Goal: Task Accomplishment & Management: Use online tool/utility

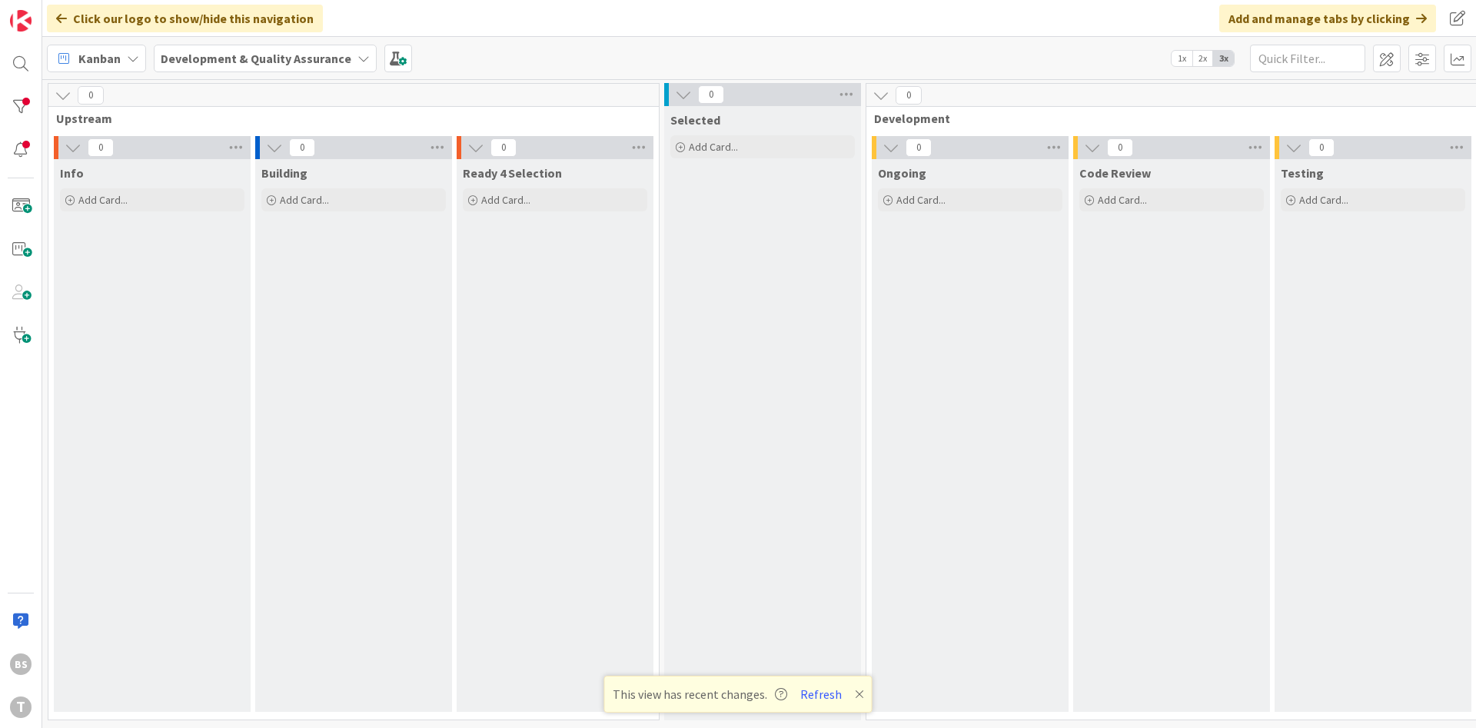
scroll to position [0, 290]
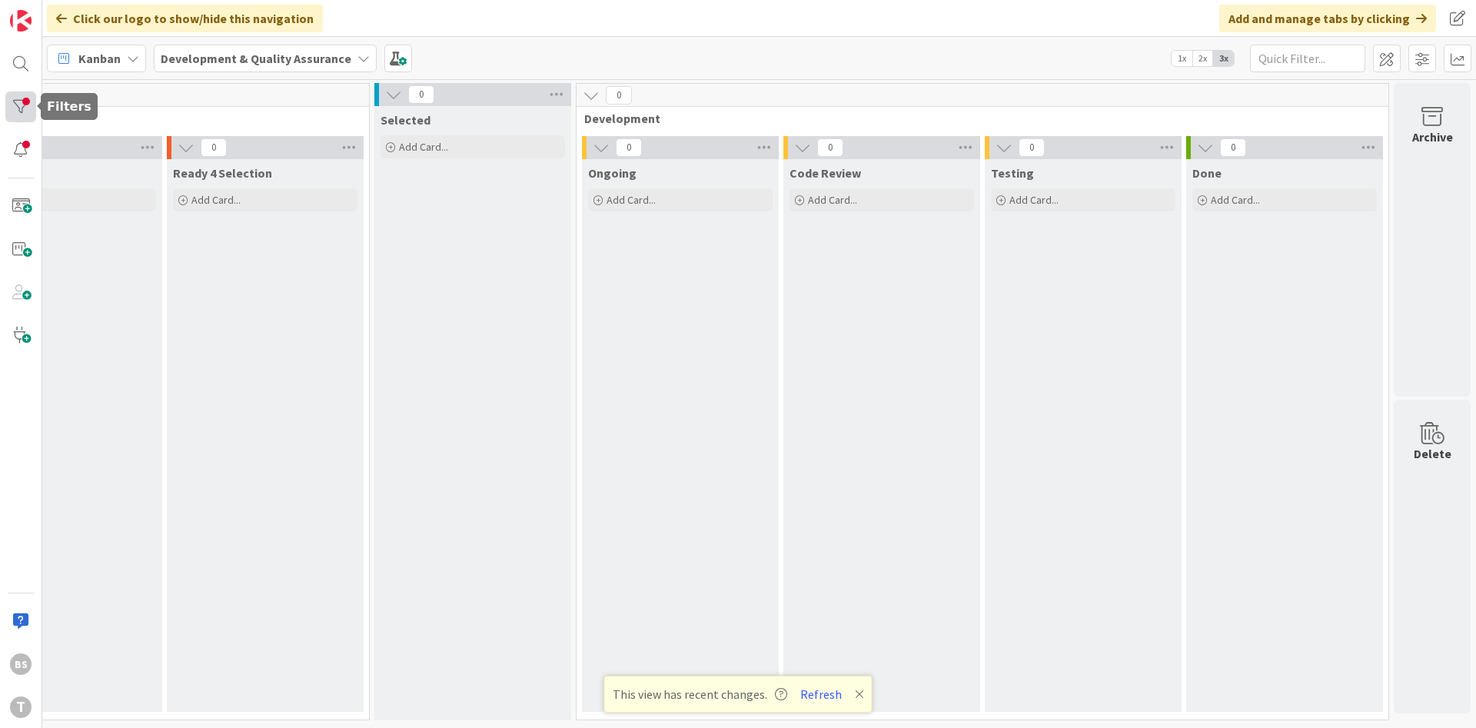
click at [28, 108] on div at bounding box center [20, 106] width 31 height 31
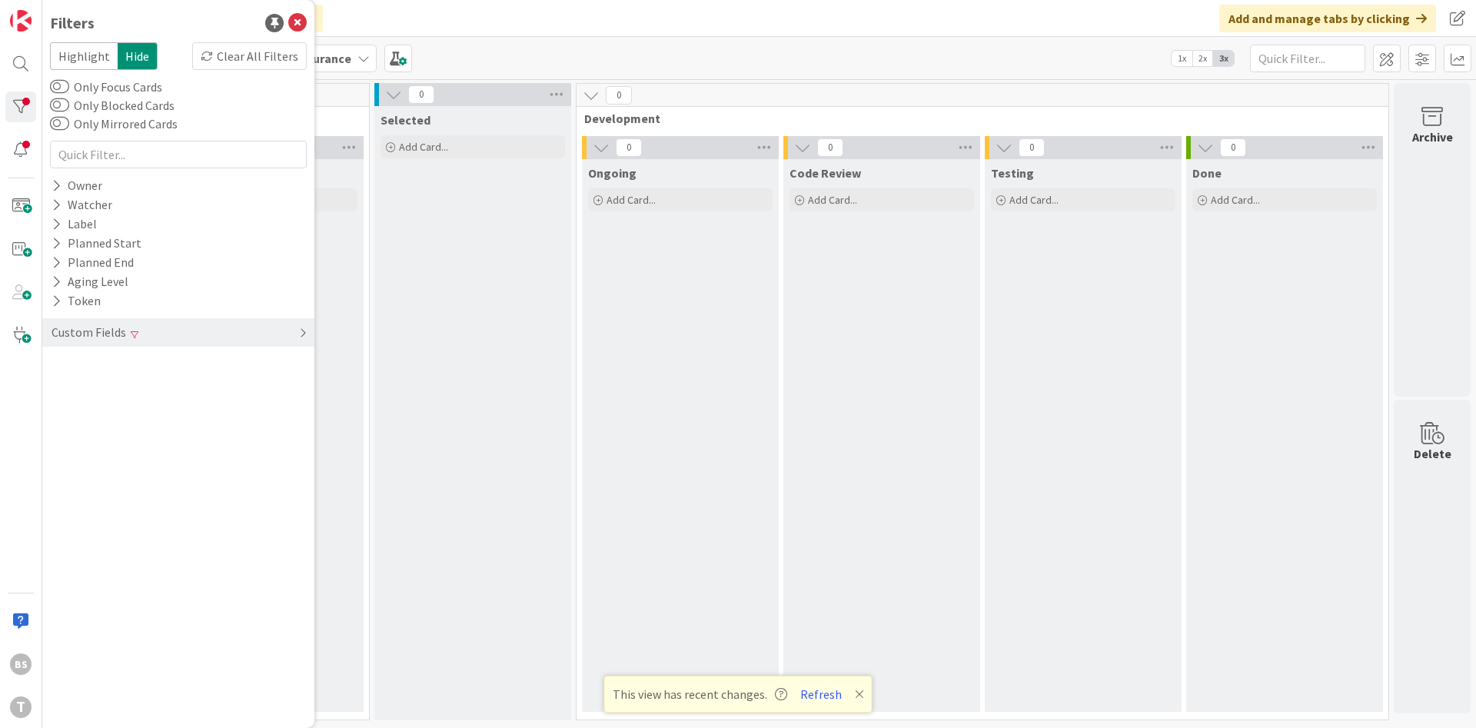
click at [133, 337] on span at bounding box center [135, 334] width 8 height 9
click at [154, 375] on div "Complexidade" at bounding box center [178, 383] width 272 height 19
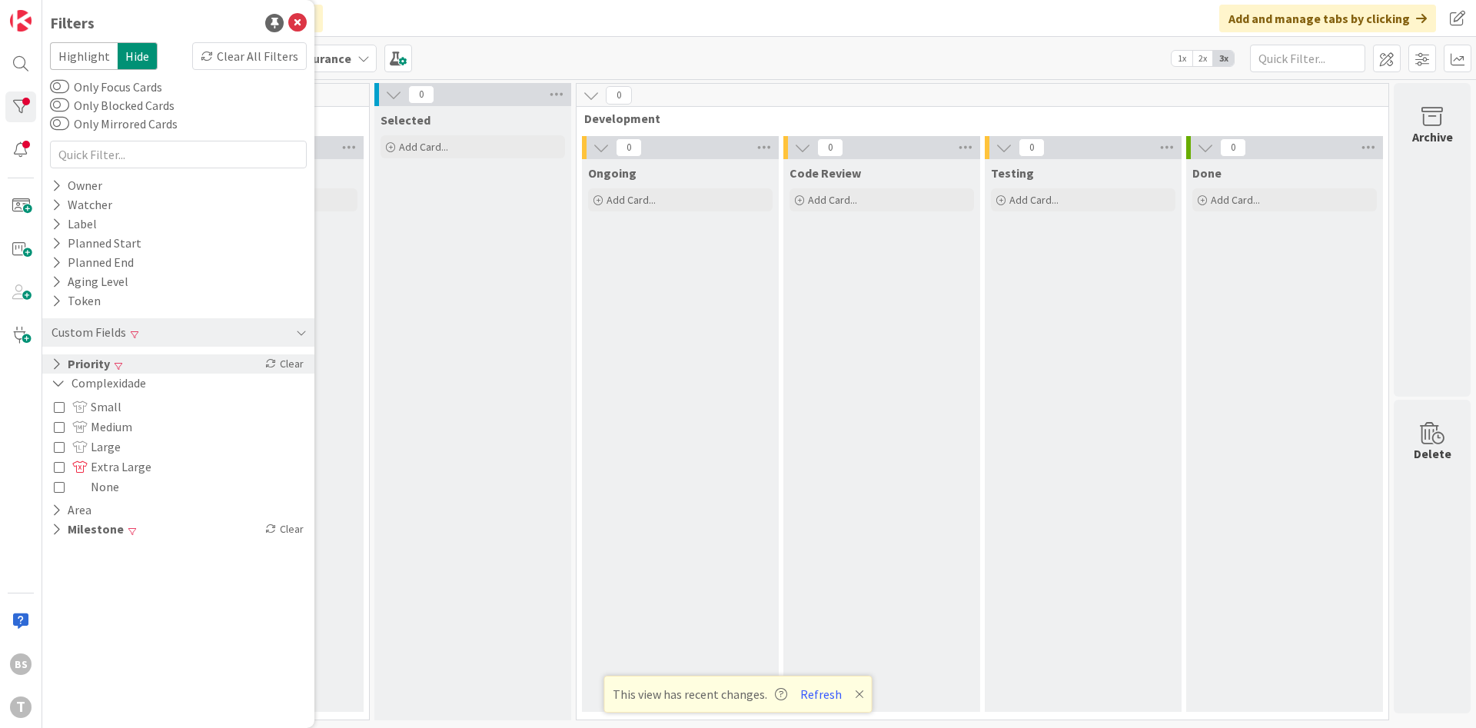
click at [155, 369] on div "Priority Clear" at bounding box center [178, 363] width 272 height 19
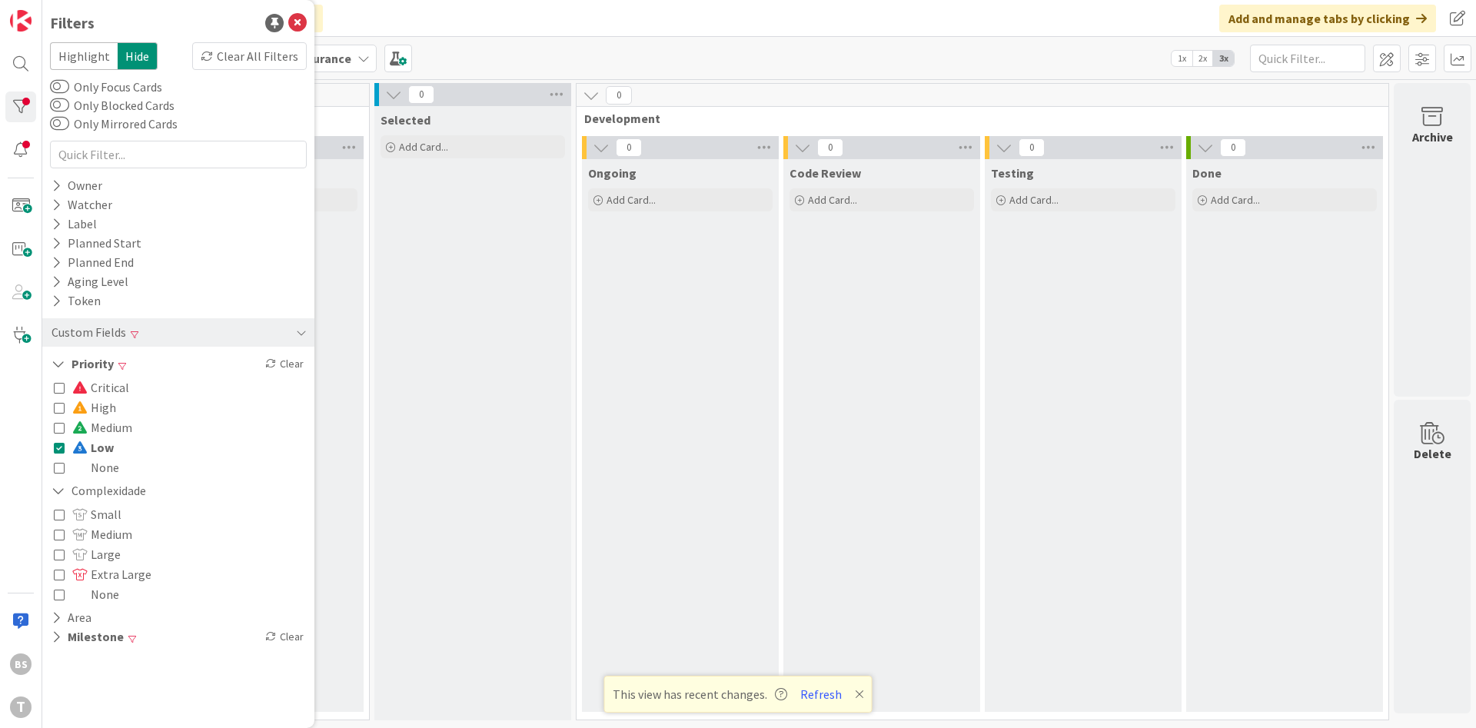
click at [121, 437] on div "Critical High Medium Low None" at bounding box center [178, 428] width 249 height 100
click at [111, 444] on span "Low" at bounding box center [93, 447] width 42 height 20
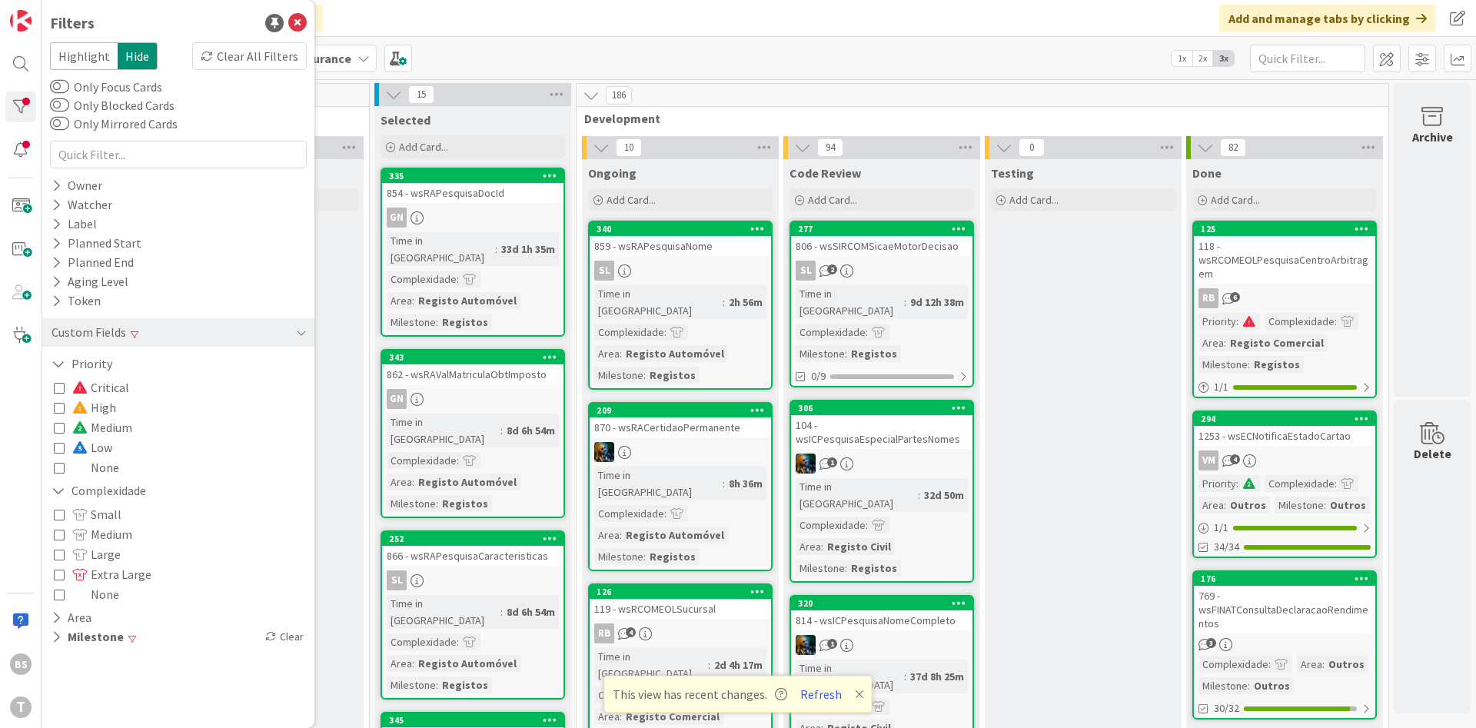
click at [52, 388] on div "Critical High Medium Low None" at bounding box center [178, 428] width 257 height 108
click at [49, 390] on div "Filters Highlight Hide Clear All Filters Only Focus Cards Only Blocked Cards On…" at bounding box center [178, 364] width 272 height 728
click at [62, 390] on icon at bounding box center [59, 387] width 11 height 11
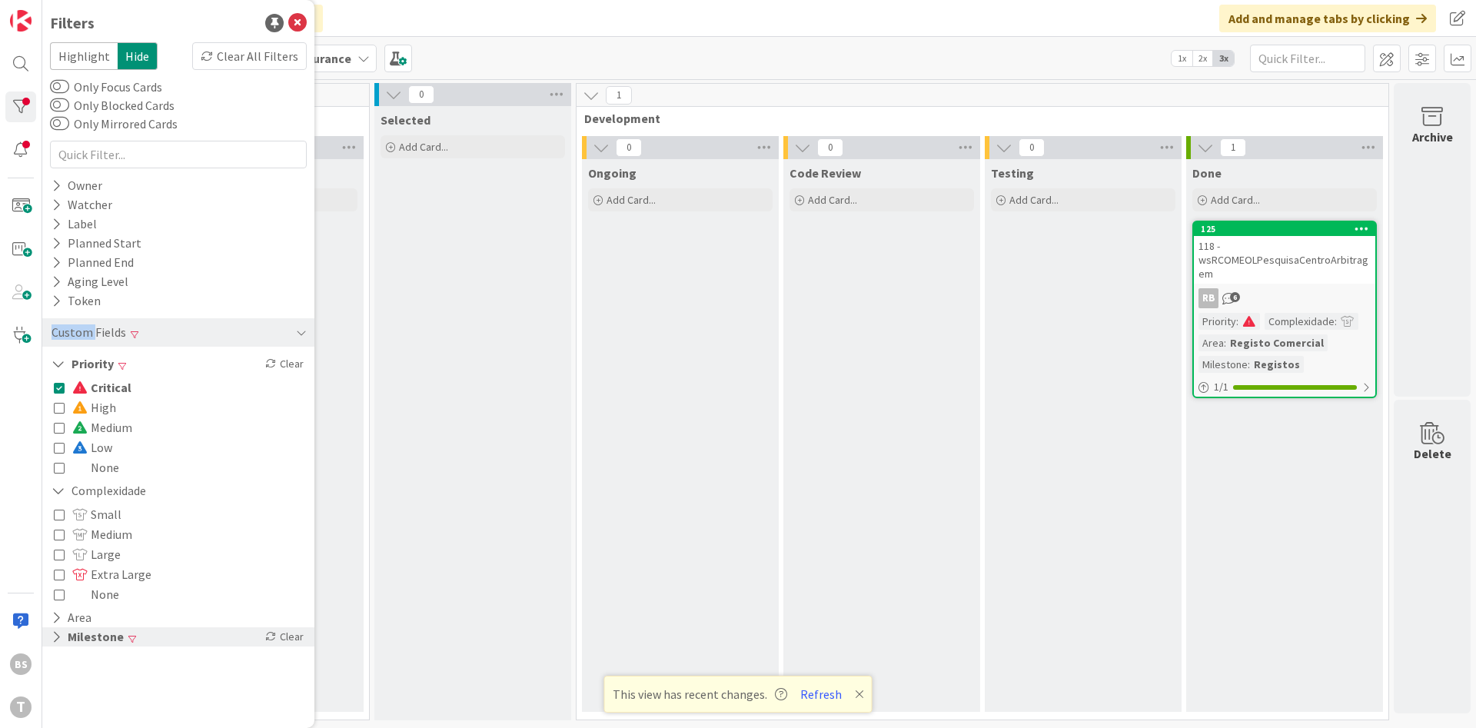
click at [118, 644] on button "Milestone" at bounding box center [87, 636] width 75 height 19
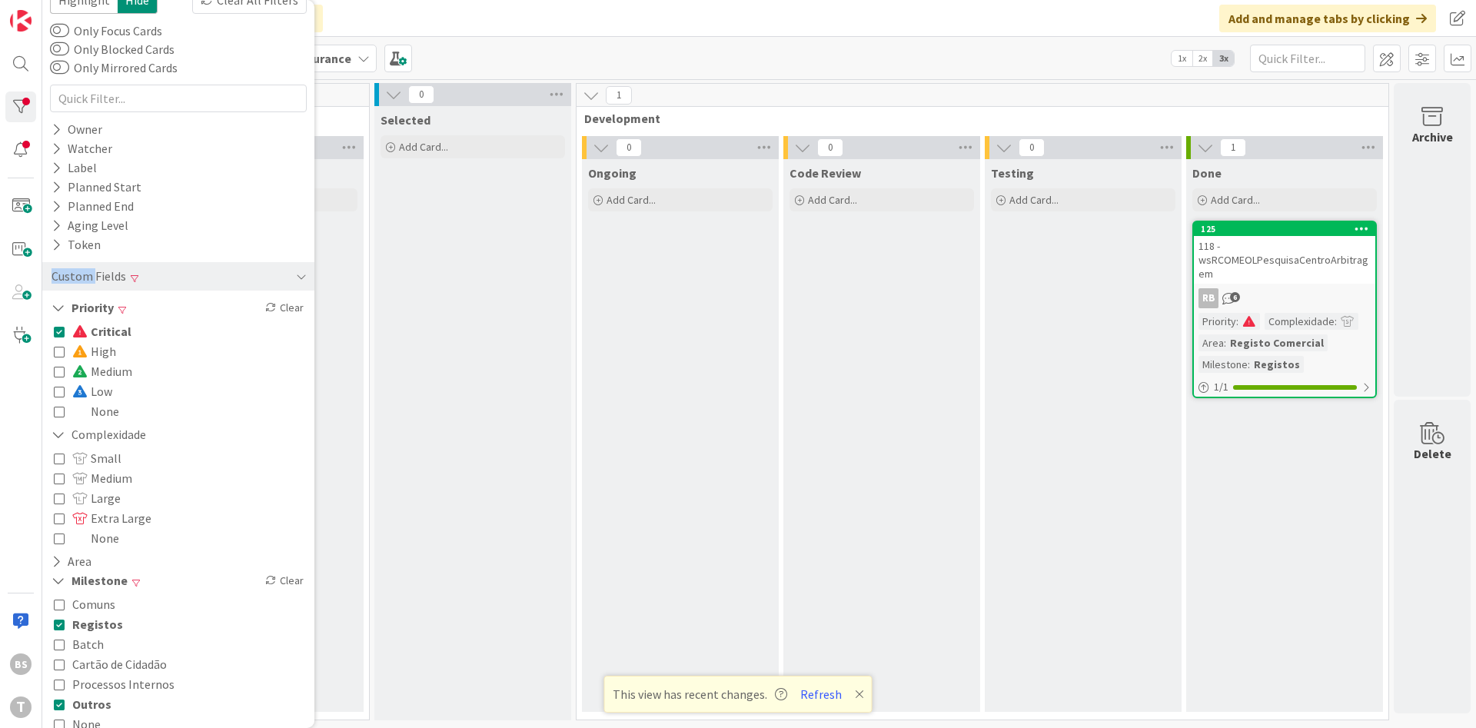
scroll to position [78, 0]
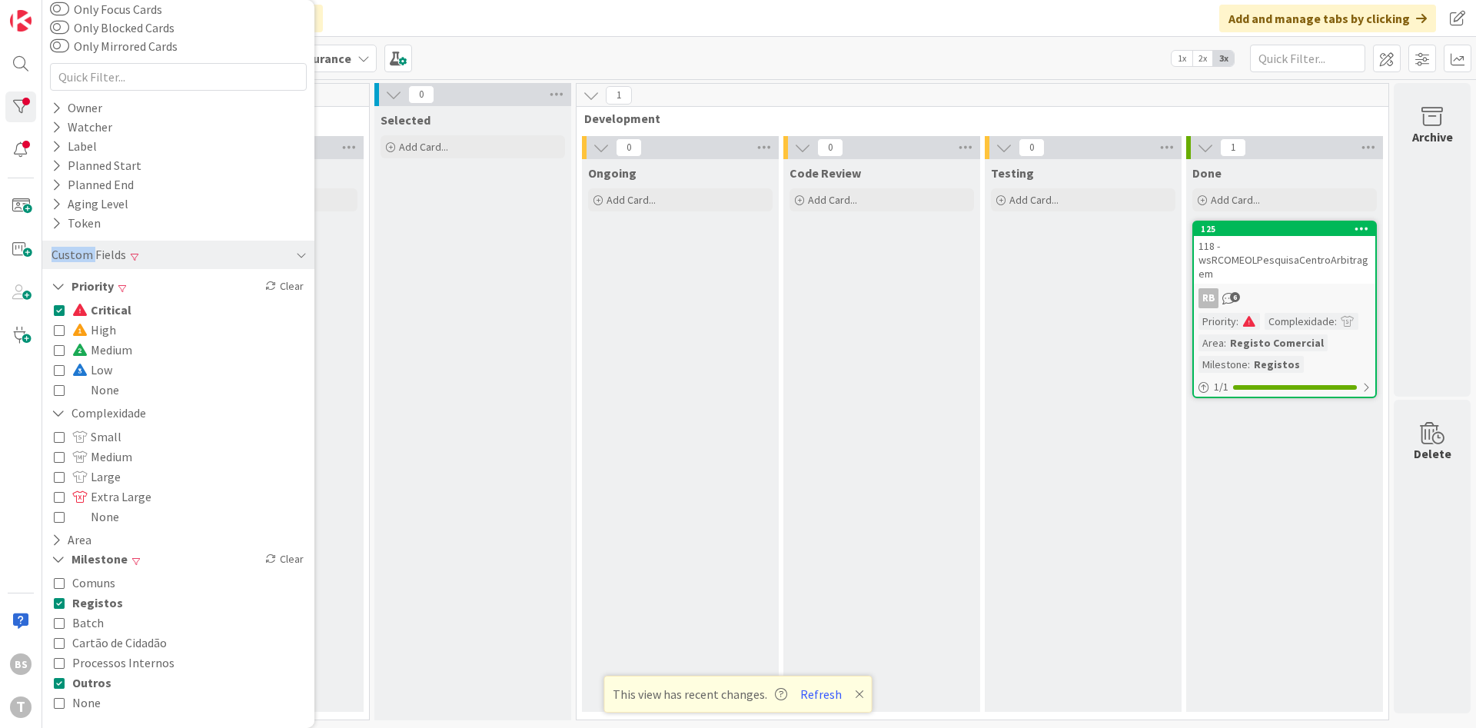
click at [106, 606] on span "Registos" at bounding box center [97, 603] width 51 height 20
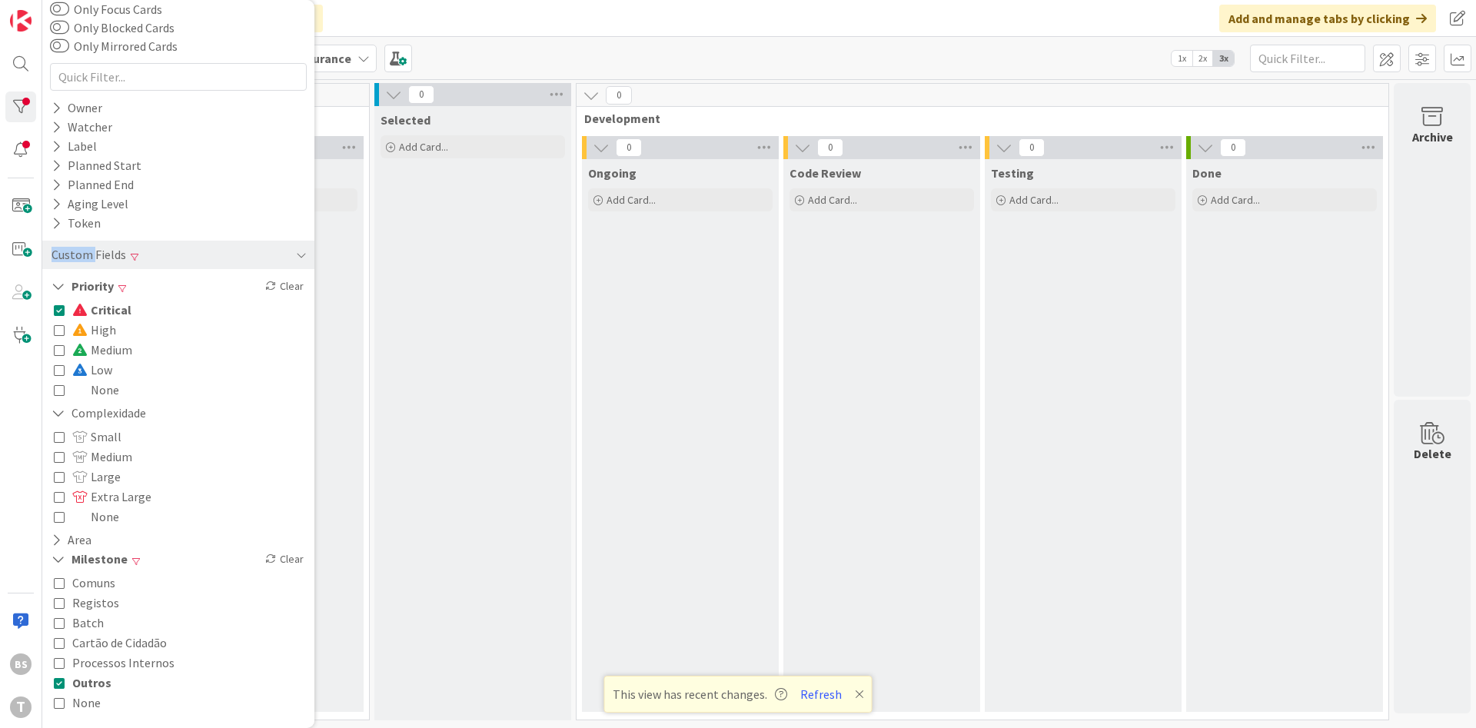
click at [105, 686] on span "Outros" at bounding box center [91, 683] width 39 height 20
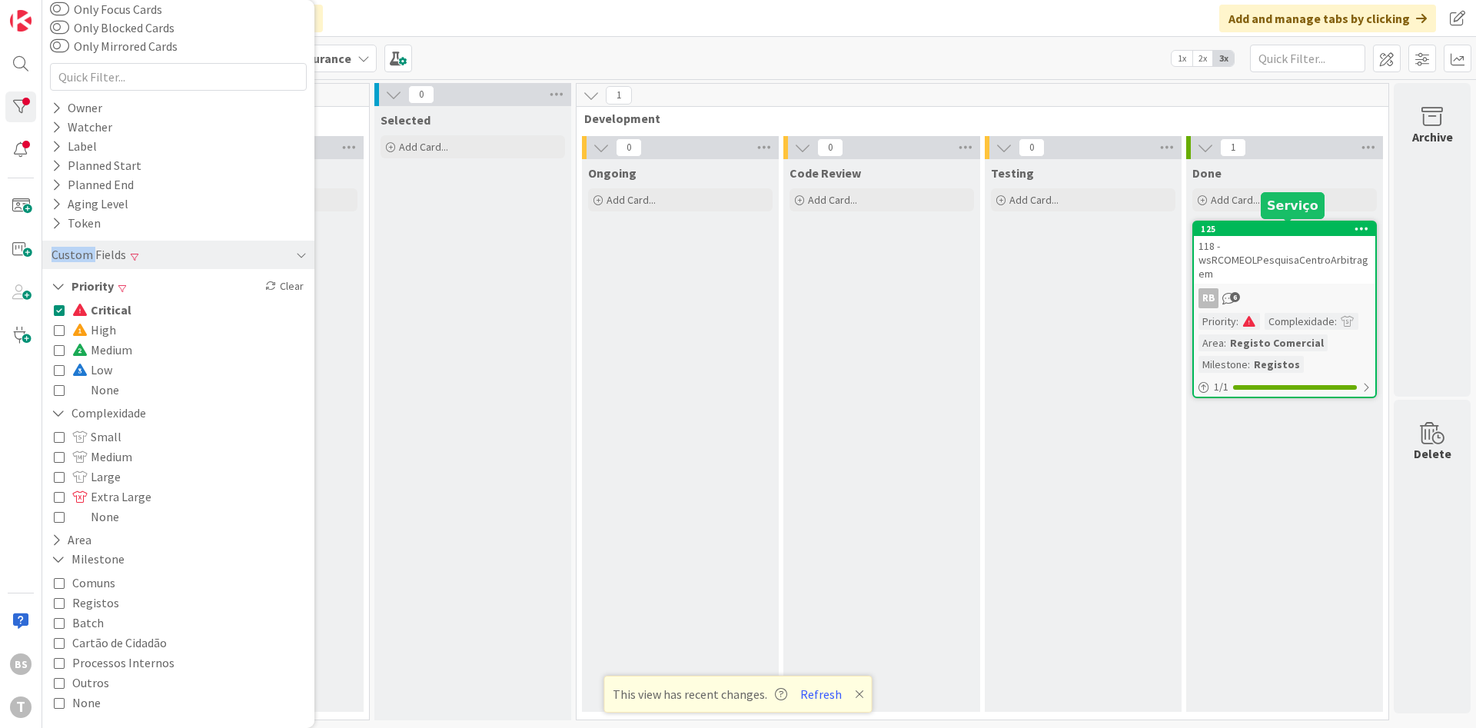
click at [1276, 269] on div "118 - wsRCOMEOLPesquisaCentroArbitragem" at bounding box center [1284, 260] width 181 height 48
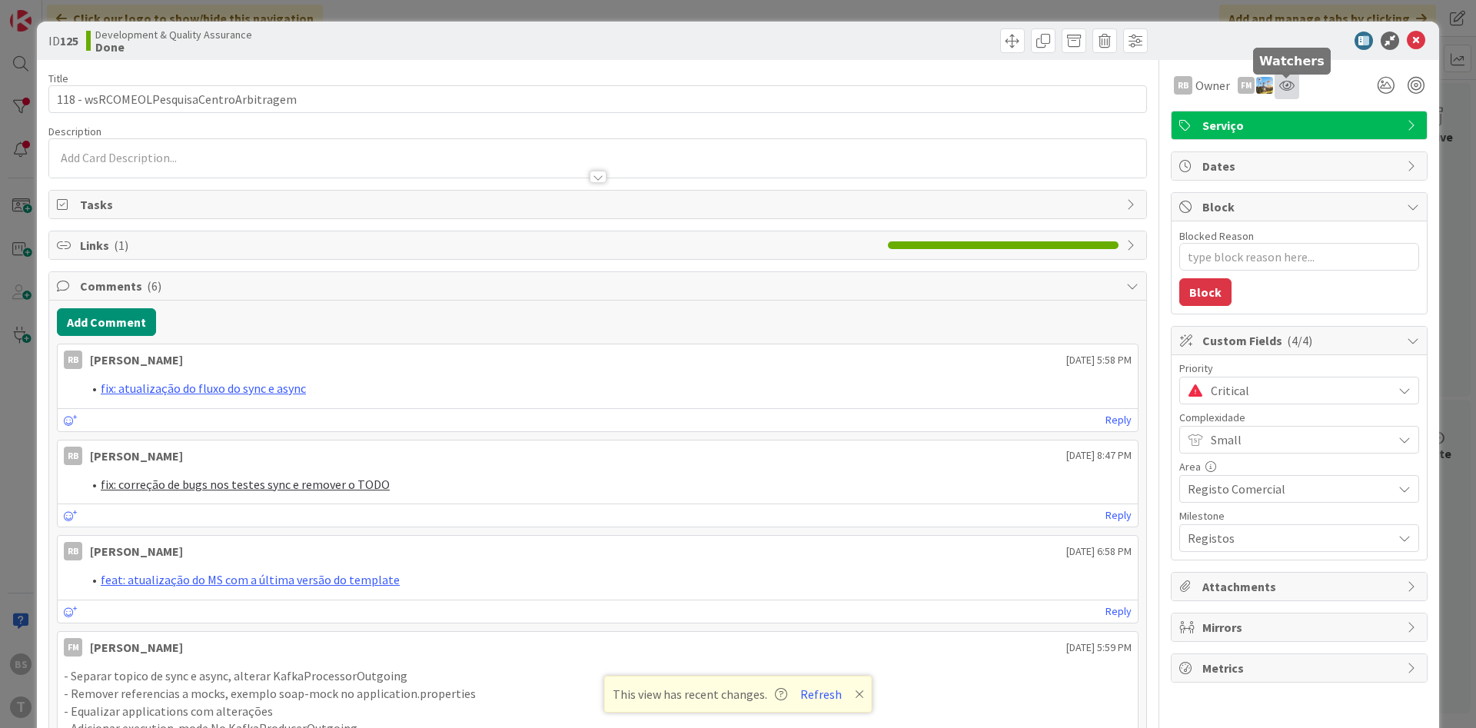
drag, startPoint x: 1283, startPoint y: 81, endPoint x: 1289, endPoint y: 75, distance: 8.2
click at [1289, 76] on div at bounding box center [1287, 86] width 25 height 28
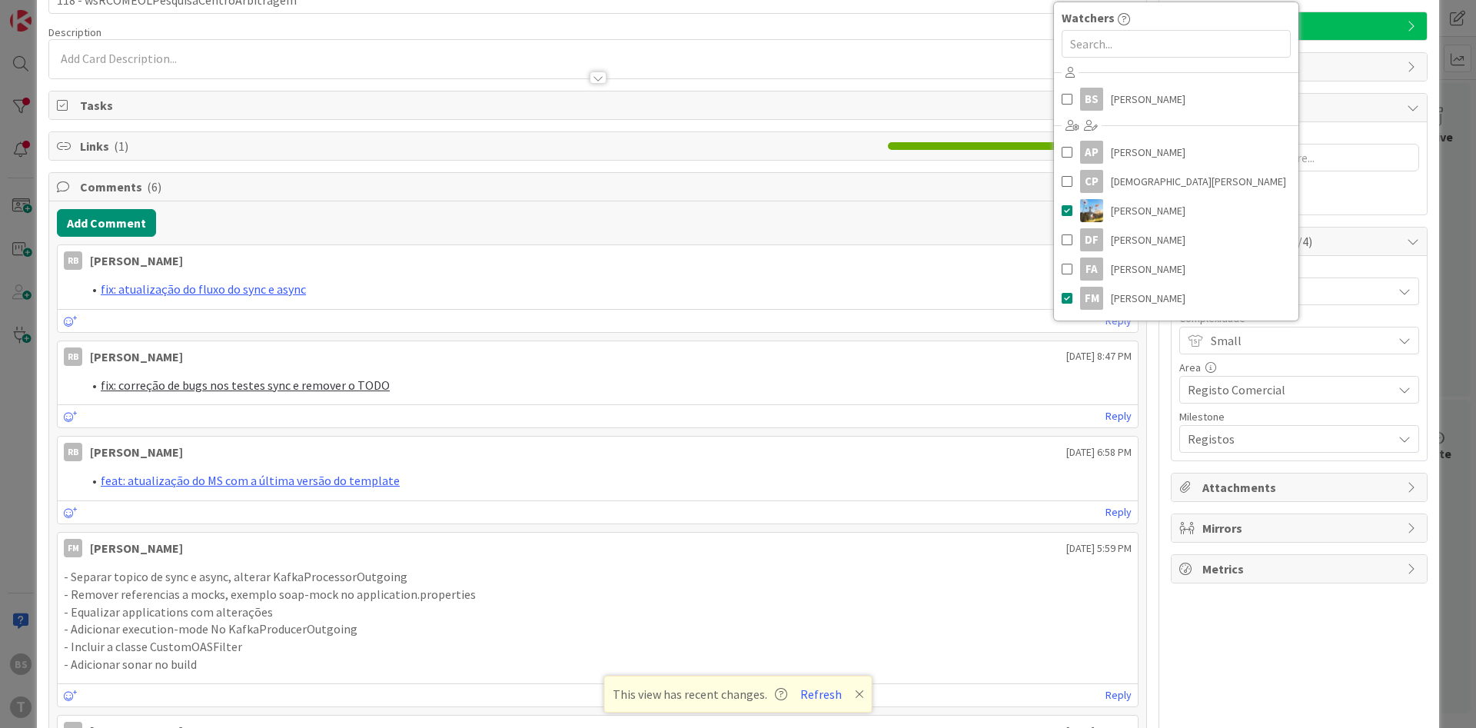
scroll to position [92, 0]
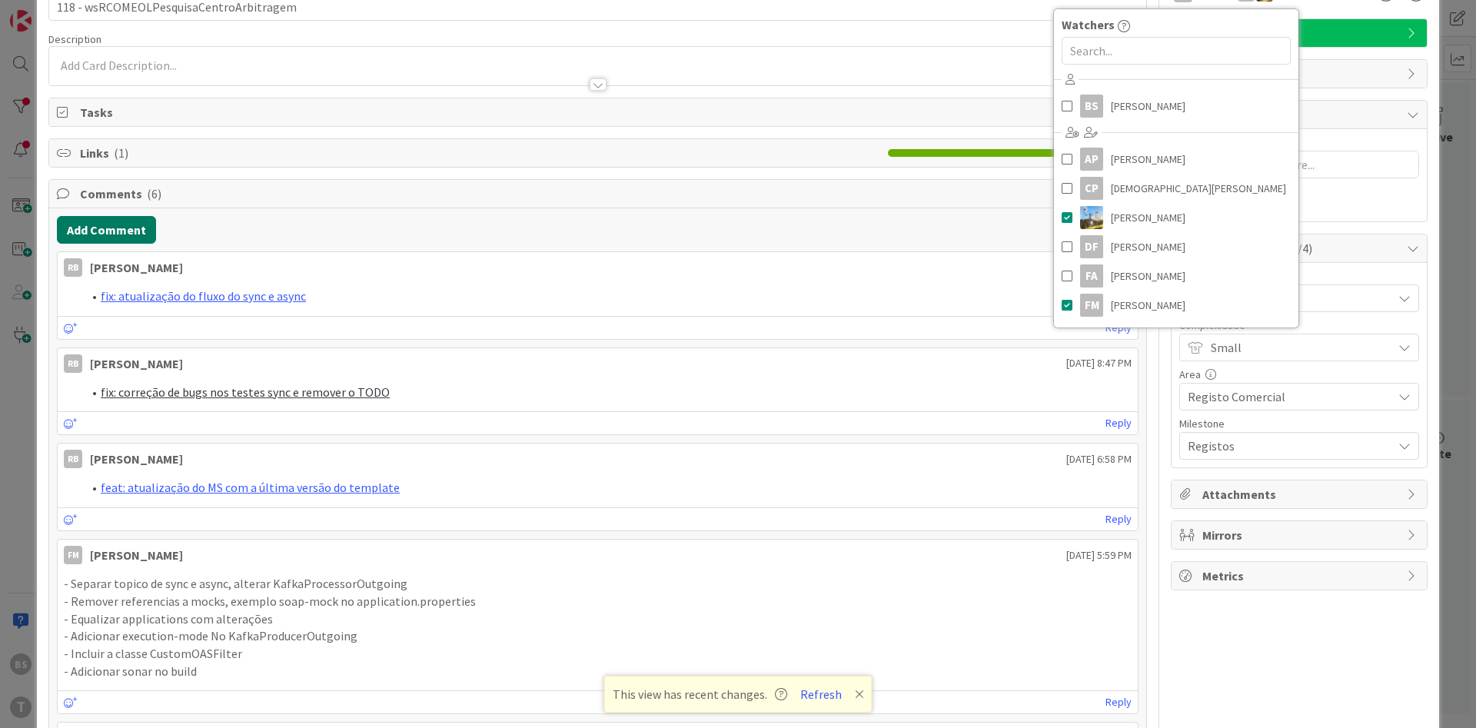
click at [121, 241] on button "Add Comment" at bounding box center [106, 230] width 99 height 28
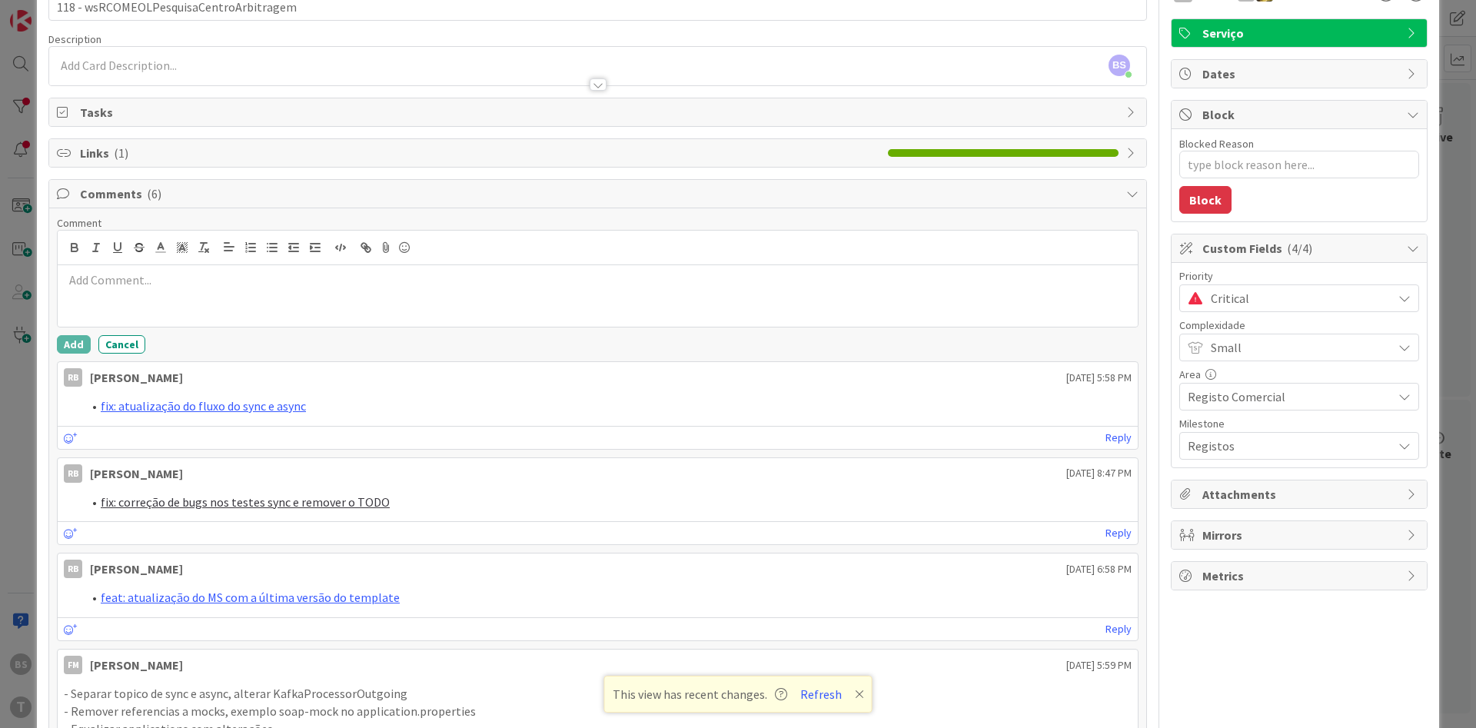
click at [170, 290] on div at bounding box center [598, 296] width 1080 height 62
click at [301, 291] on div at bounding box center [598, 296] width 1080 height 62
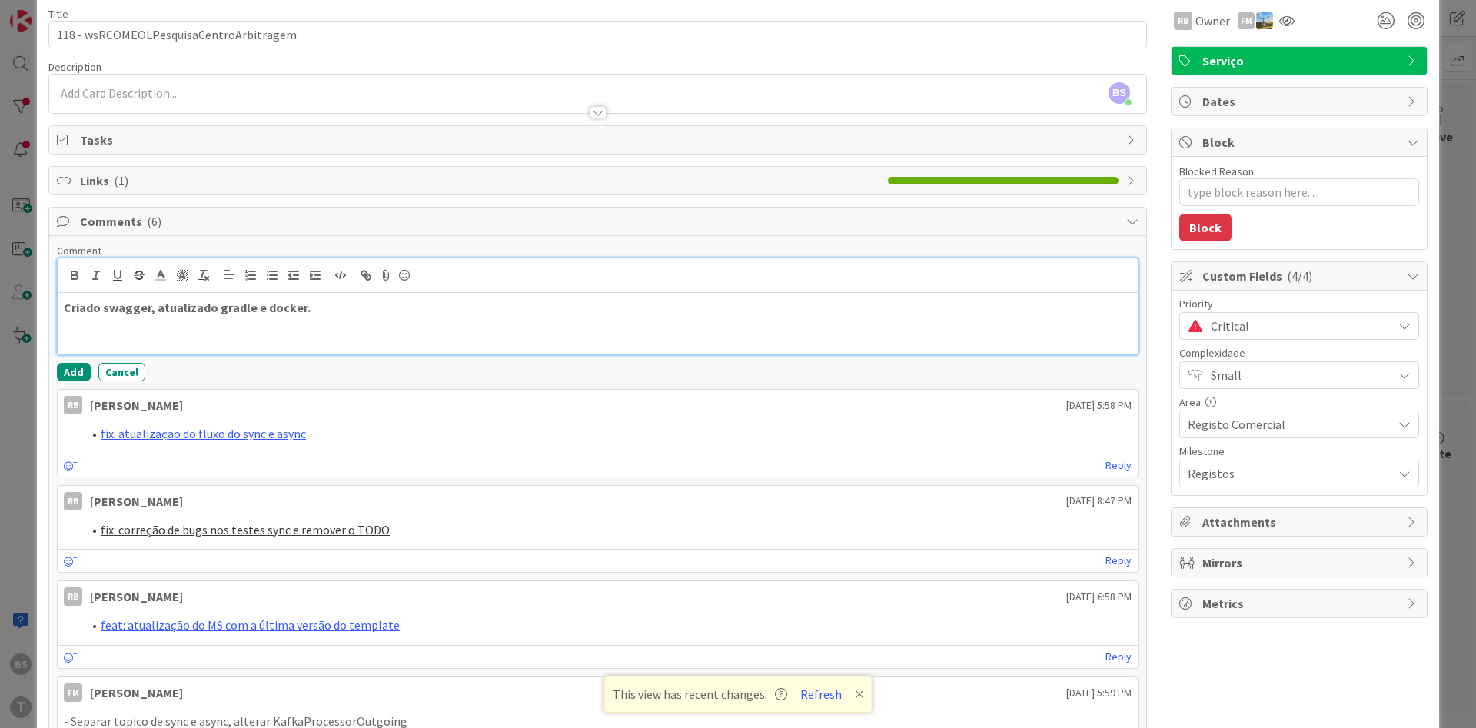
scroll to position [0, 0]
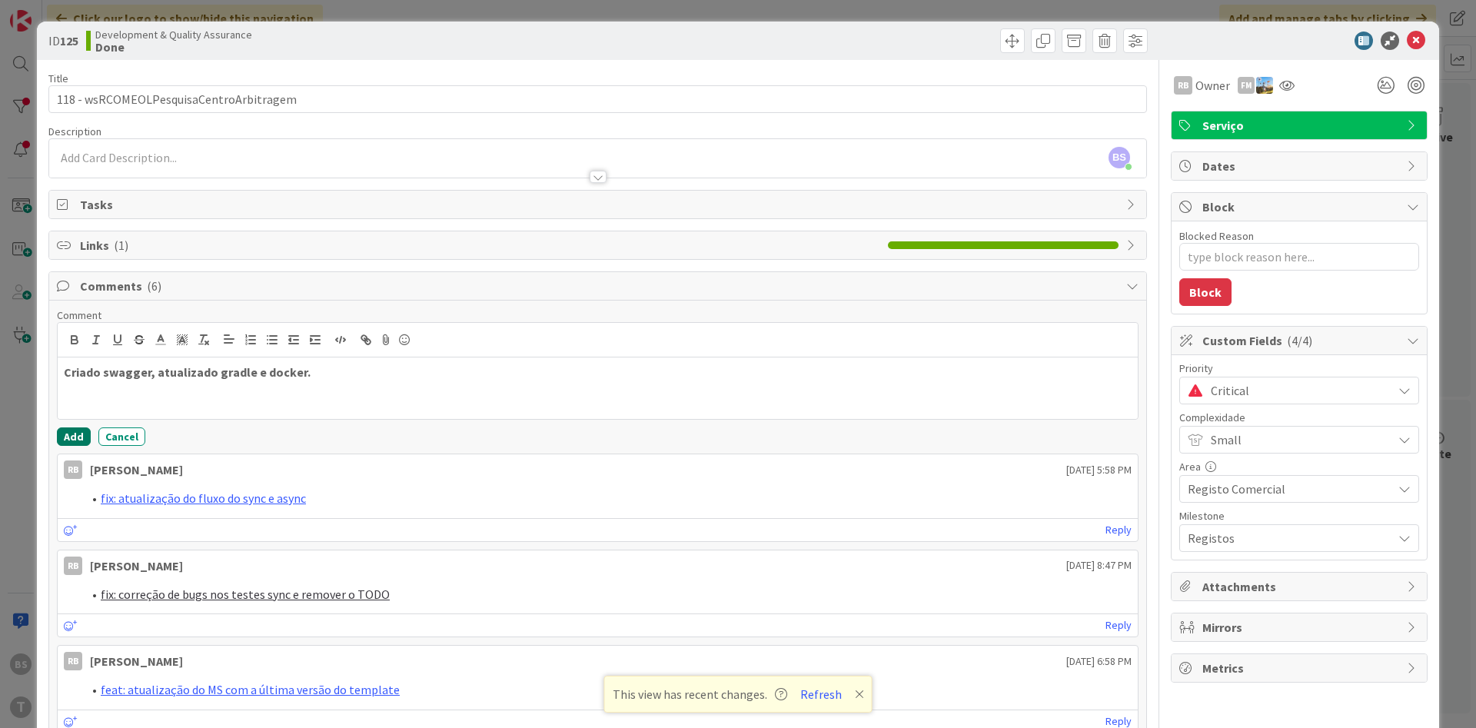
click at [70, 432] on button "Add" at bounding box center [74, 436] width 34 height 18
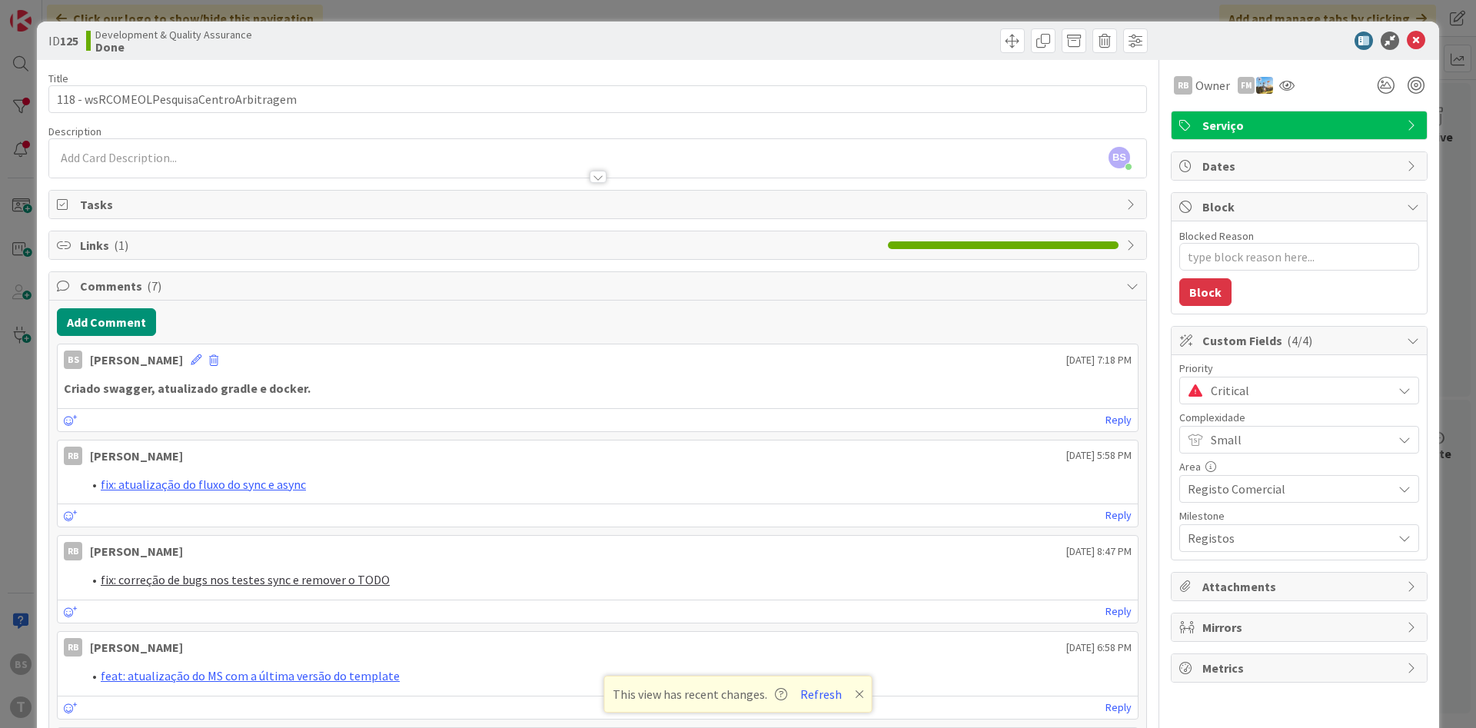
click at [1425, 47] on div at bounding box center [1292, 41] width 272 height 18
click at [1417, 43] on icon at bounding box center [1416, 41] width 18 height 18
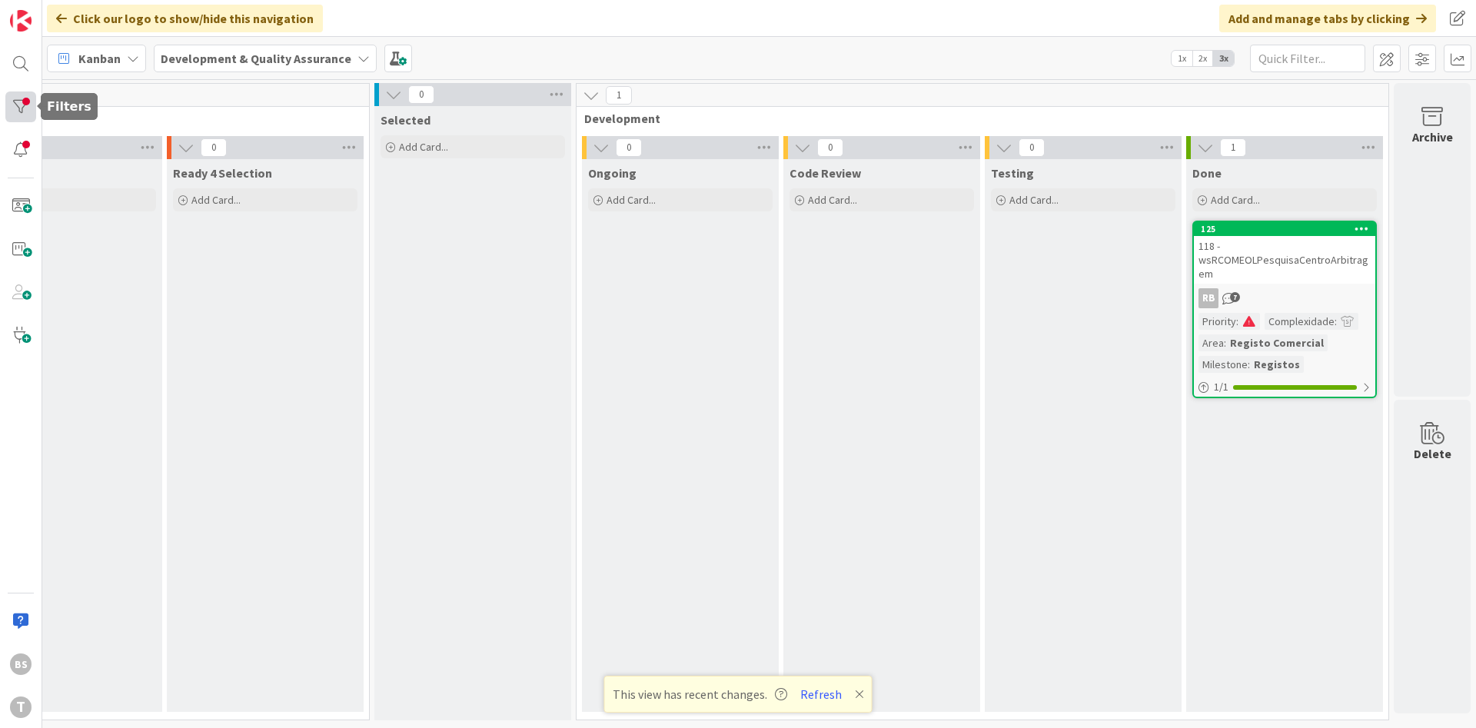
click at [26, 94] on div at bounding box center [20, 106] width 31 height 31
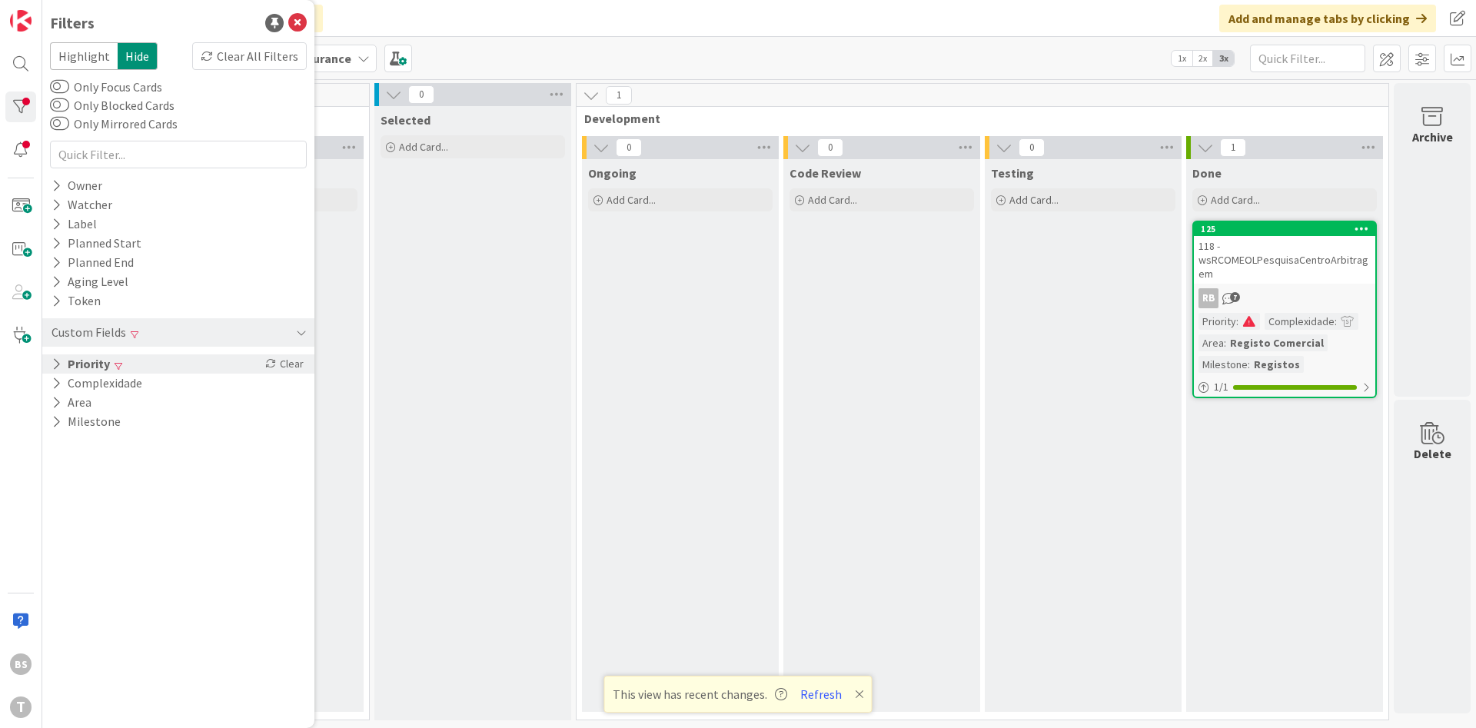
click at [135, 370] on div "Priority Clear" at bounding box center [178, 363] width 272 height 19
click at [53, 391] on div "Critical High Medium Low None" at bounding box center [178, 428] width 257 height 108
click at [59, 391] on icon at bounding box center [59, 387] width 11 height 11
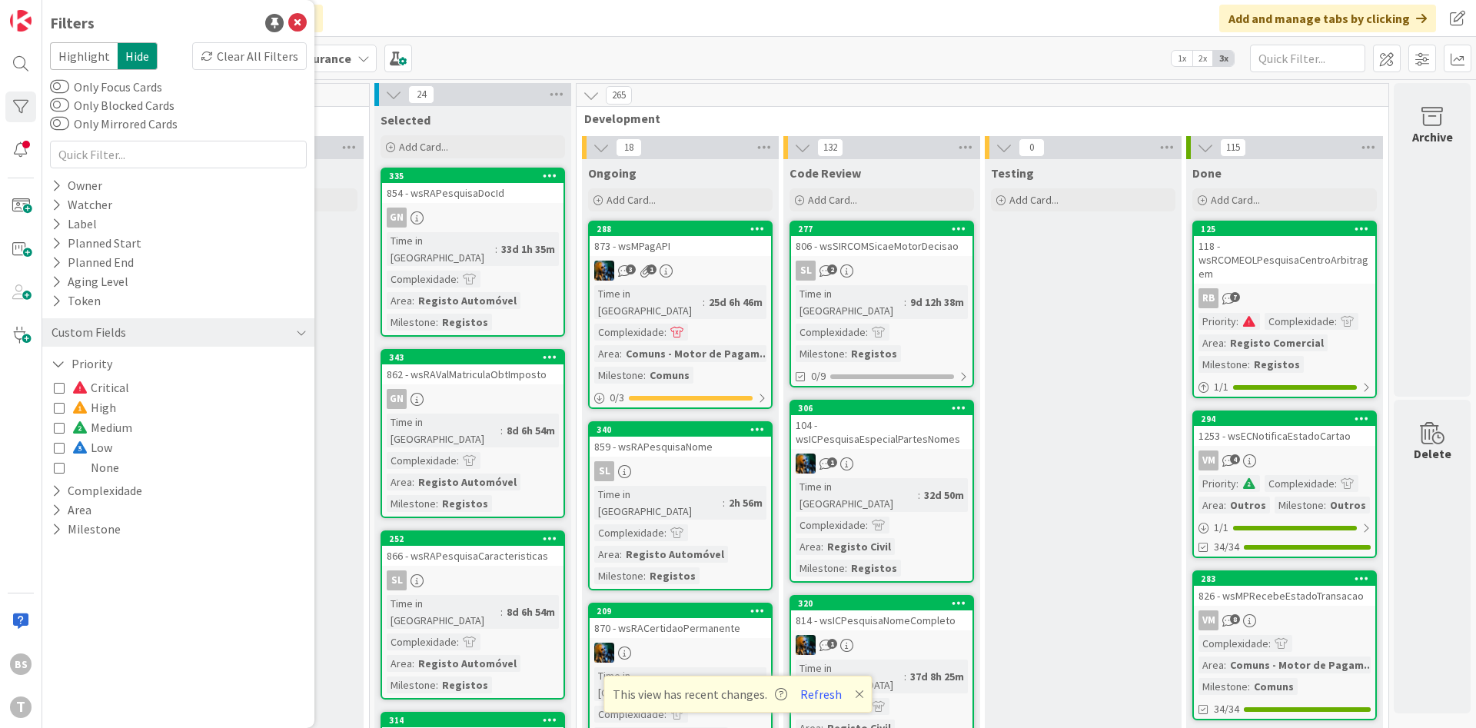
click at [60, 406] on icon at bounding box center [59, 407] width 11 height 11
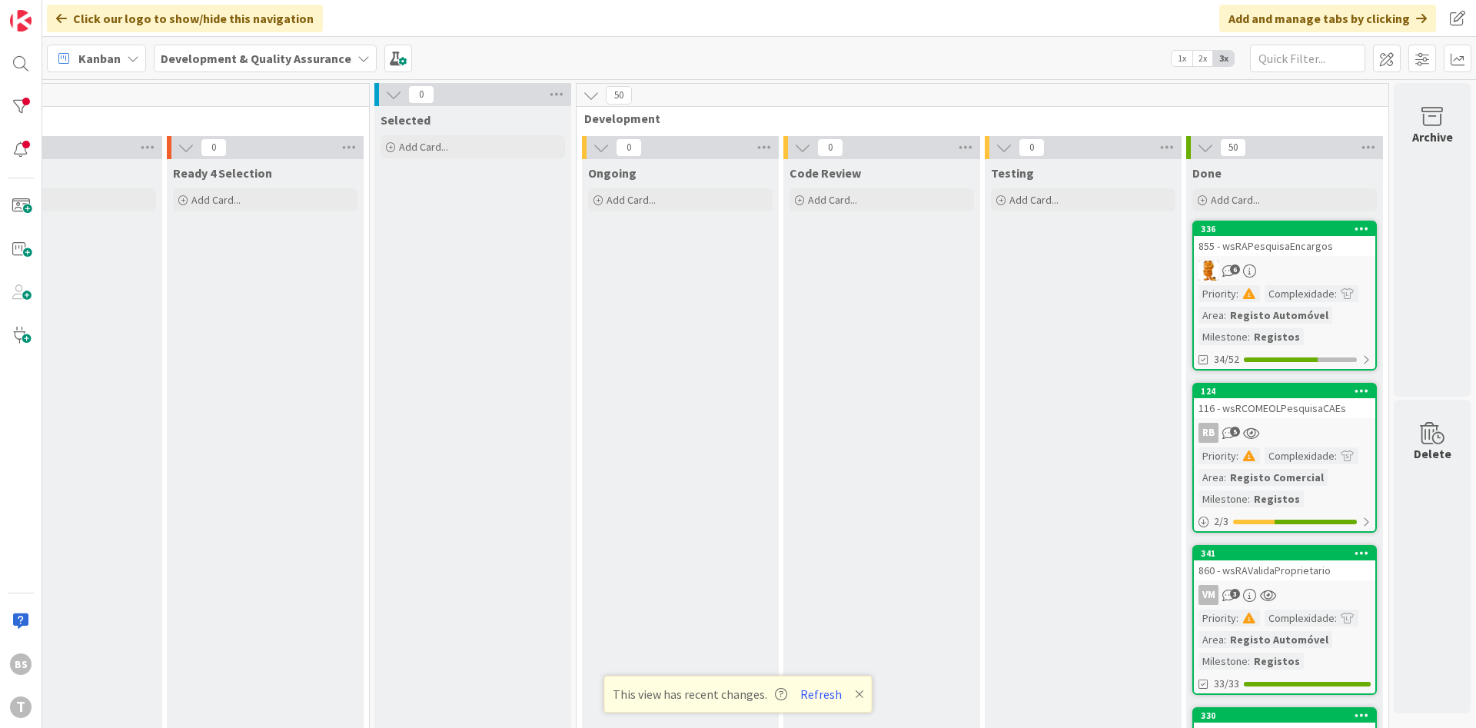
click at [1312, 262] on div "6" at bounding box center [1284, 271] width 181 height 20
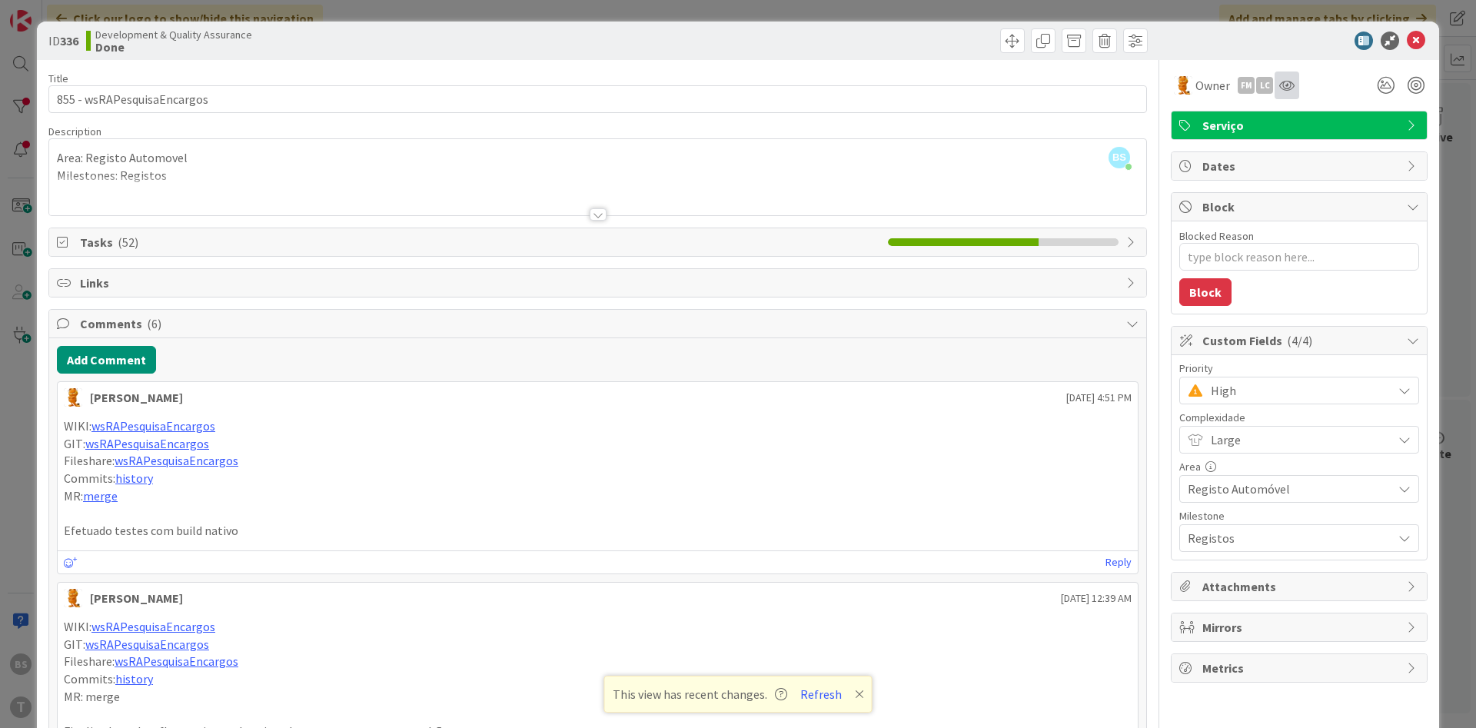
click at [1298, 88] on div at bounding box center [1287, 86] width 25 height 28
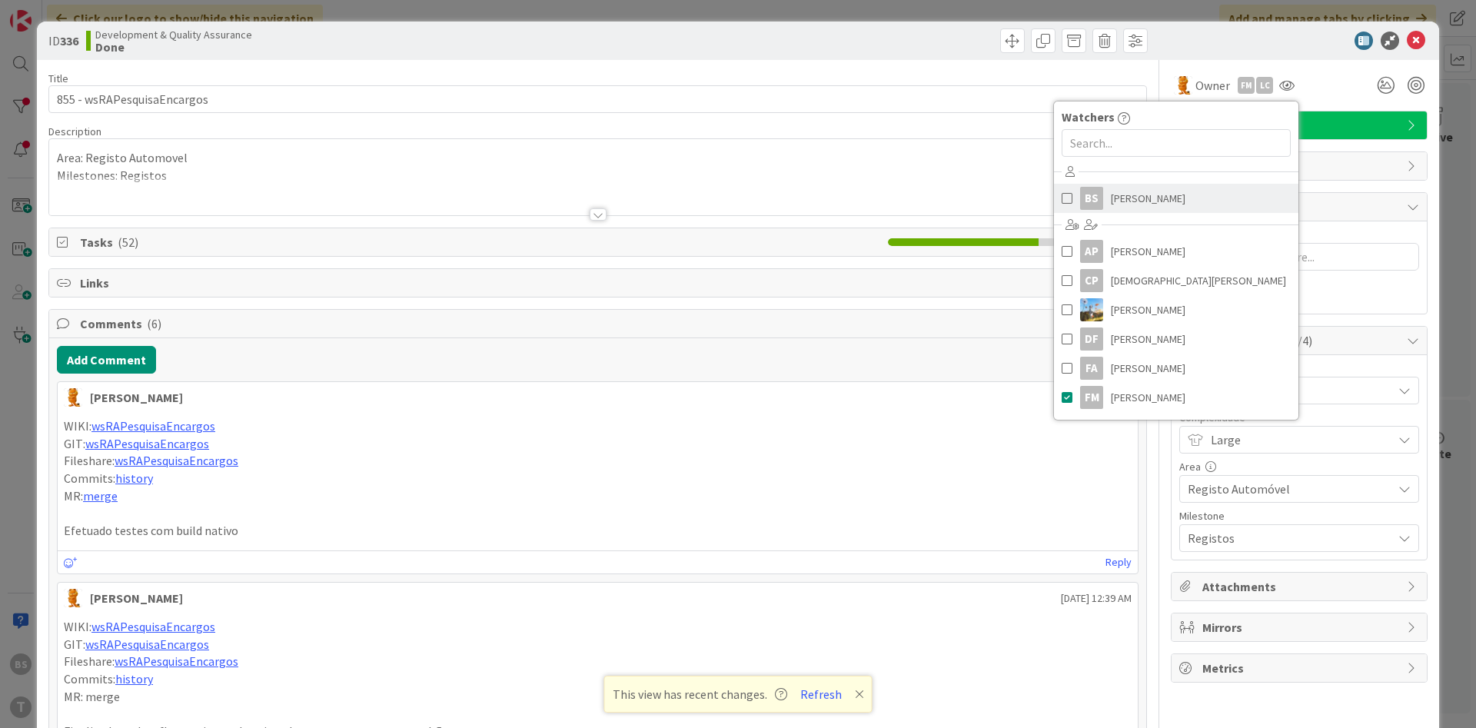
click at [1066, 198] on span at bounding box center [1067, 198] width 11 height 23
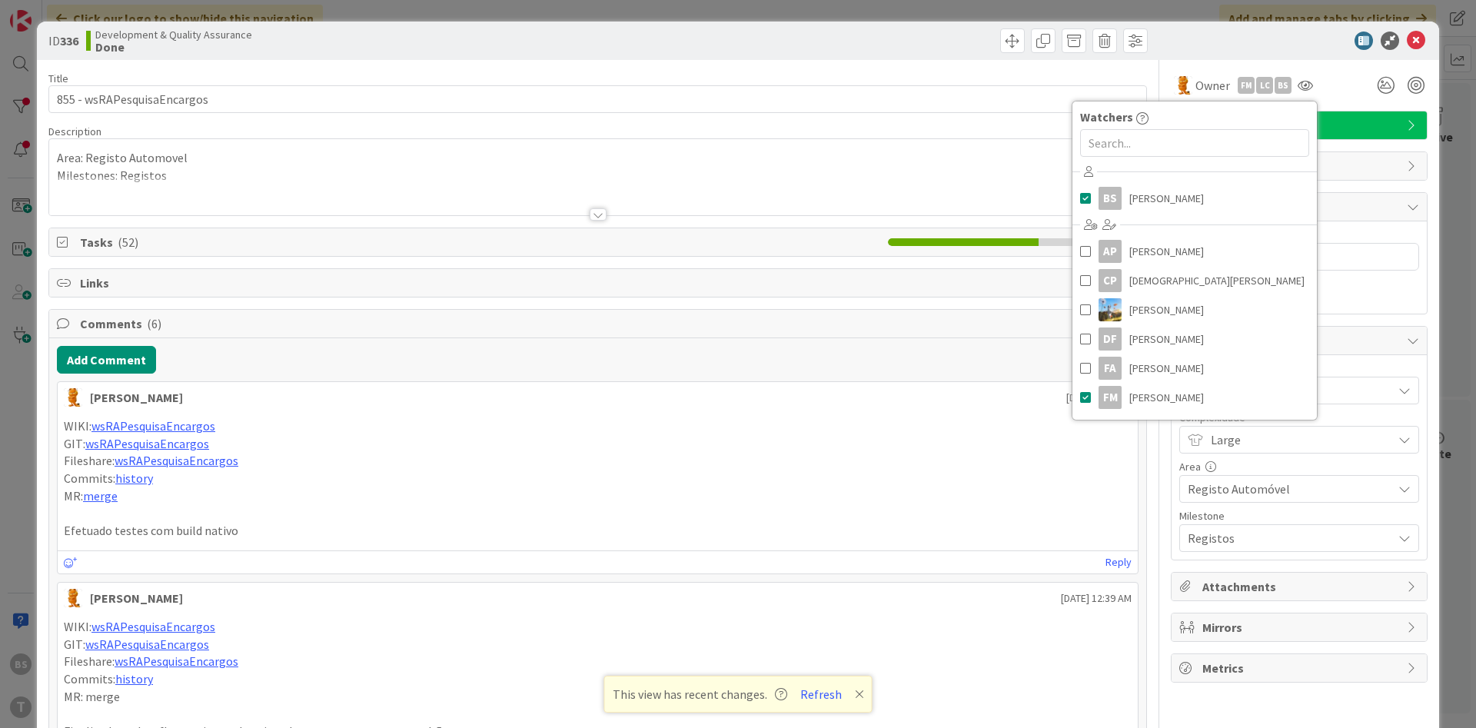
click at [879, 178] on div at bounding box center [597, 195] width 1097 height 39
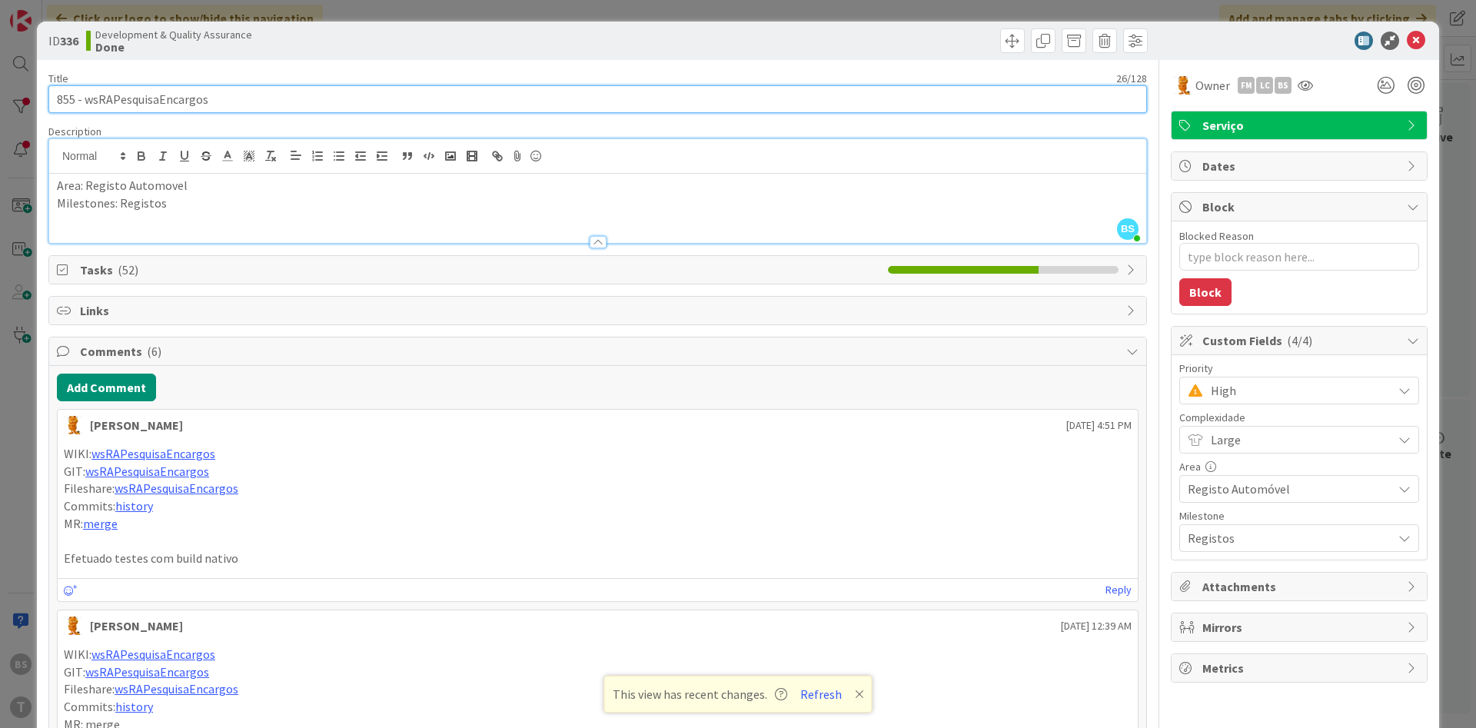
click at [150, 101] on input "855 - wsRAPesquisaEncargos" at bounding box center [597, 99] width 1099 height 28
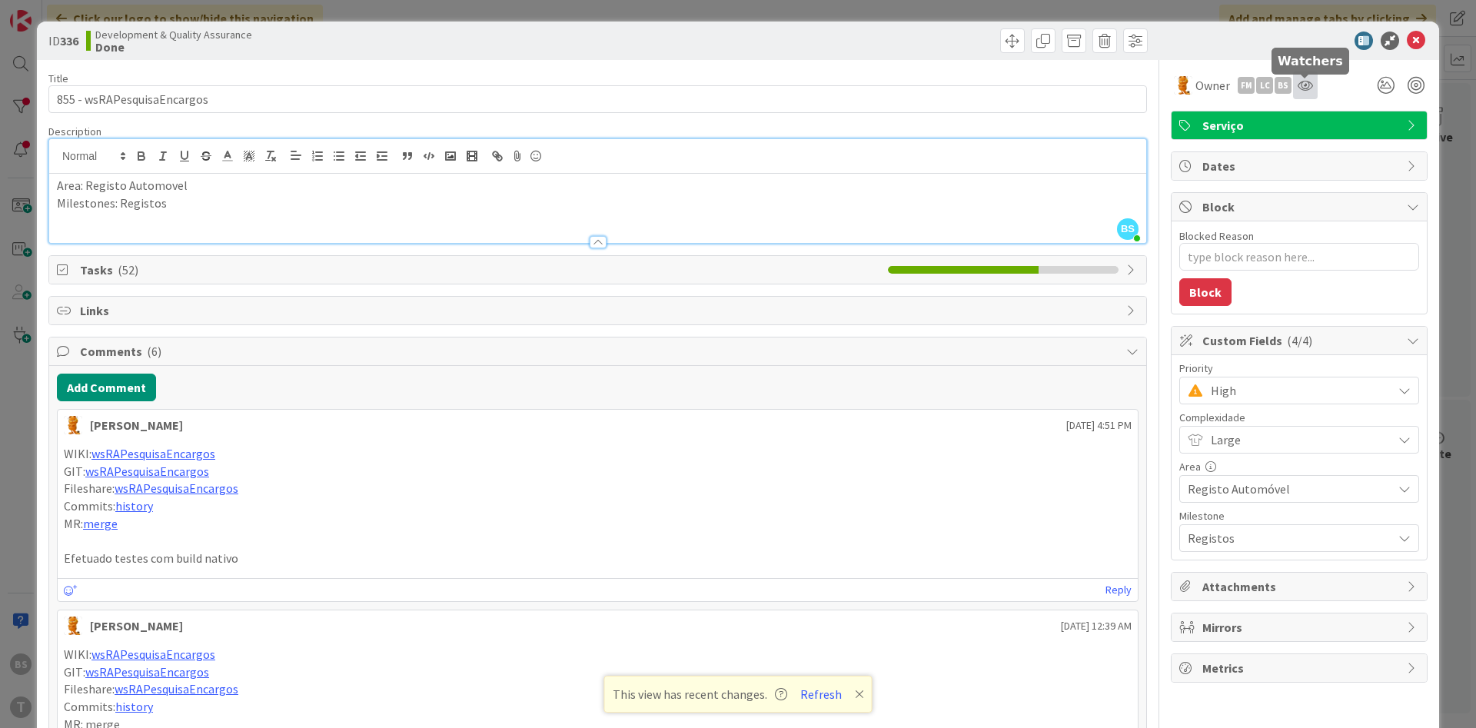
click at [1308, 80] on icon at bounding box center [1305, 85] width 15 height 12
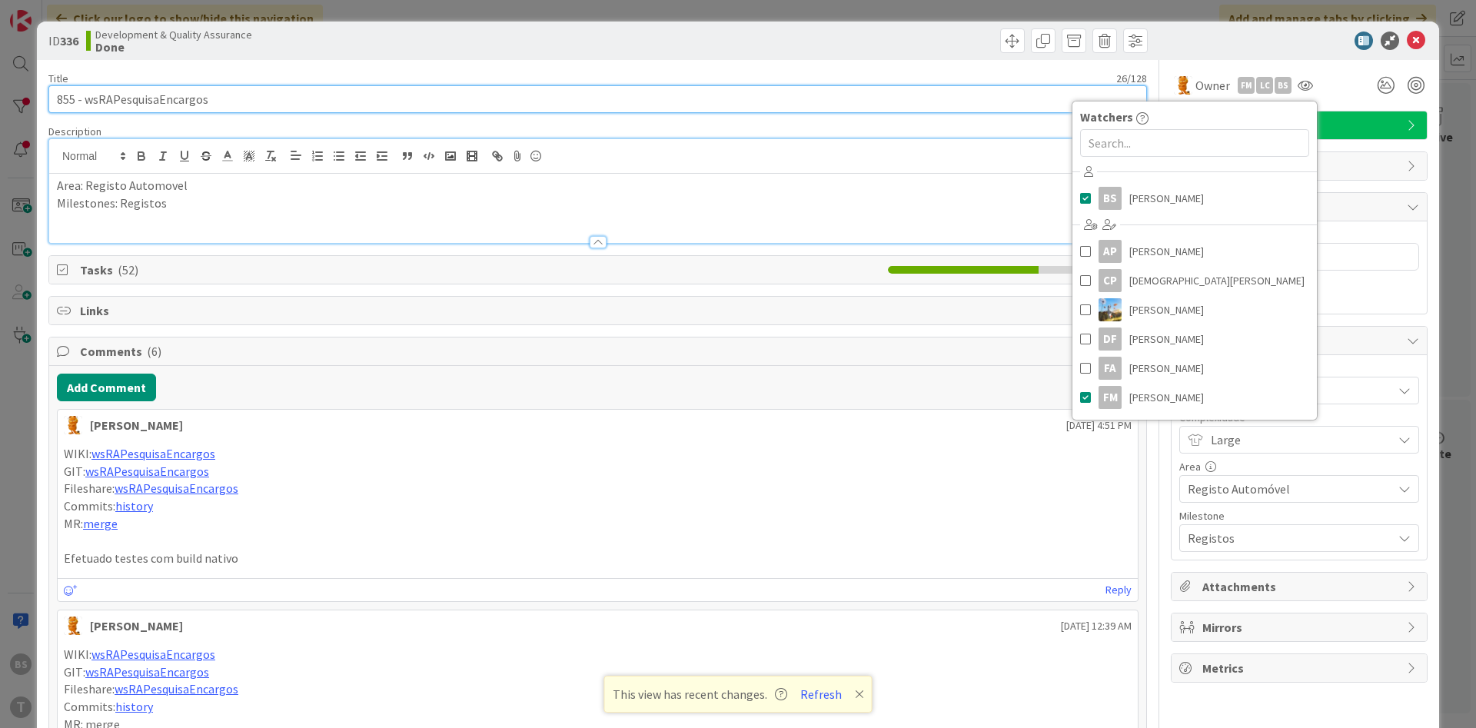
click at [151, 108] on input "855 - wsRAPesquisaEncargos" at bounding box center [597, 99] width 1099 height 28
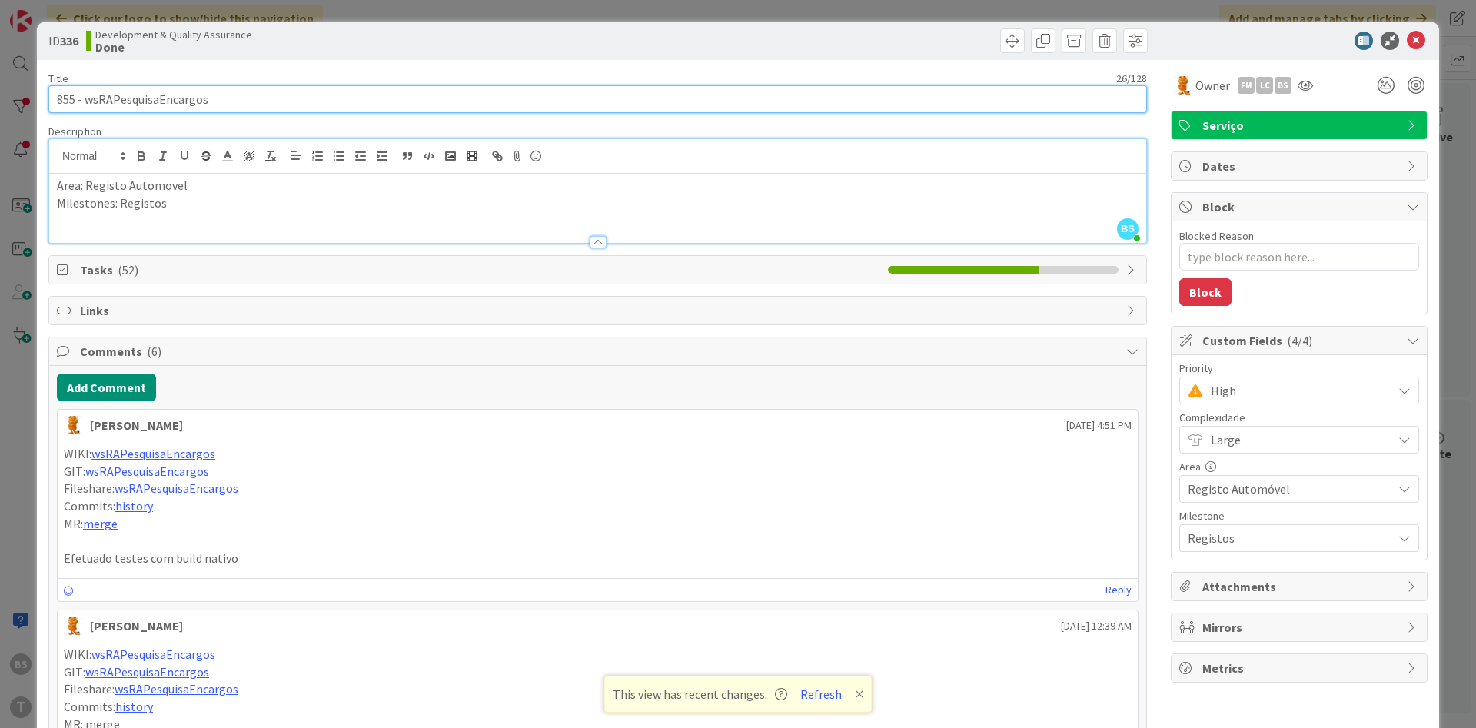
click at [151, 108] on input "855 - wsRAPesquisaEncargos" at bounding box center [597, 99] width 1099 height 28
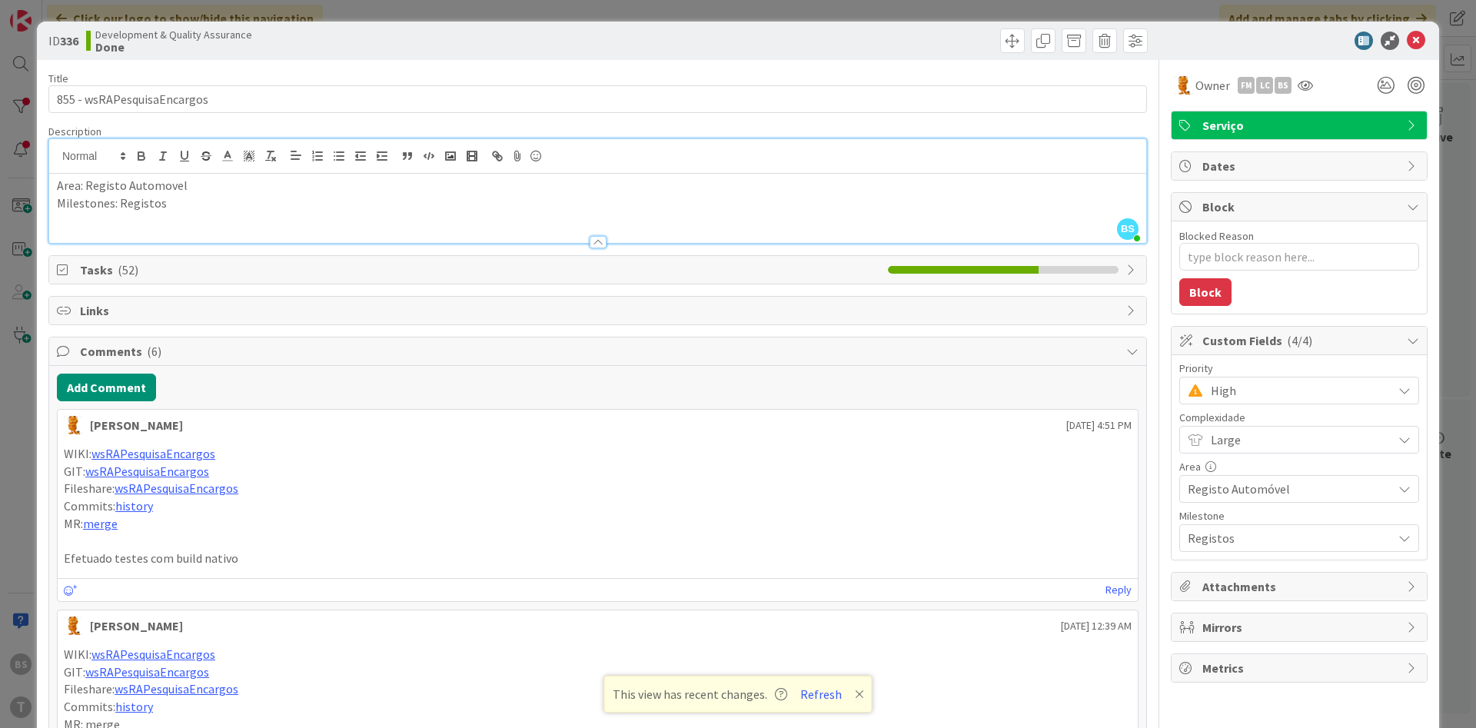
type textarea "x"
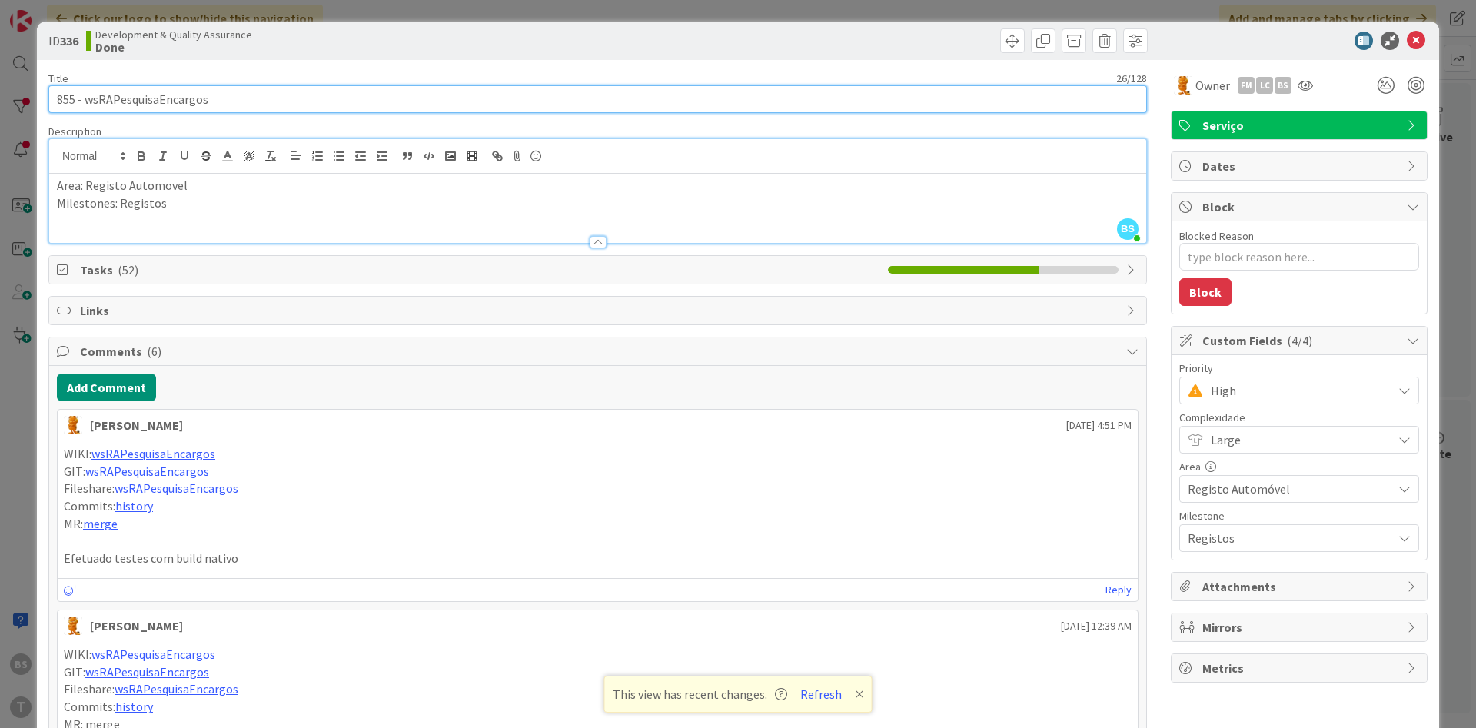
click at [178, 92] on input "855 - wsRAPesquisaEncargos" at bounding box center [597, 99] width 1099 height 28
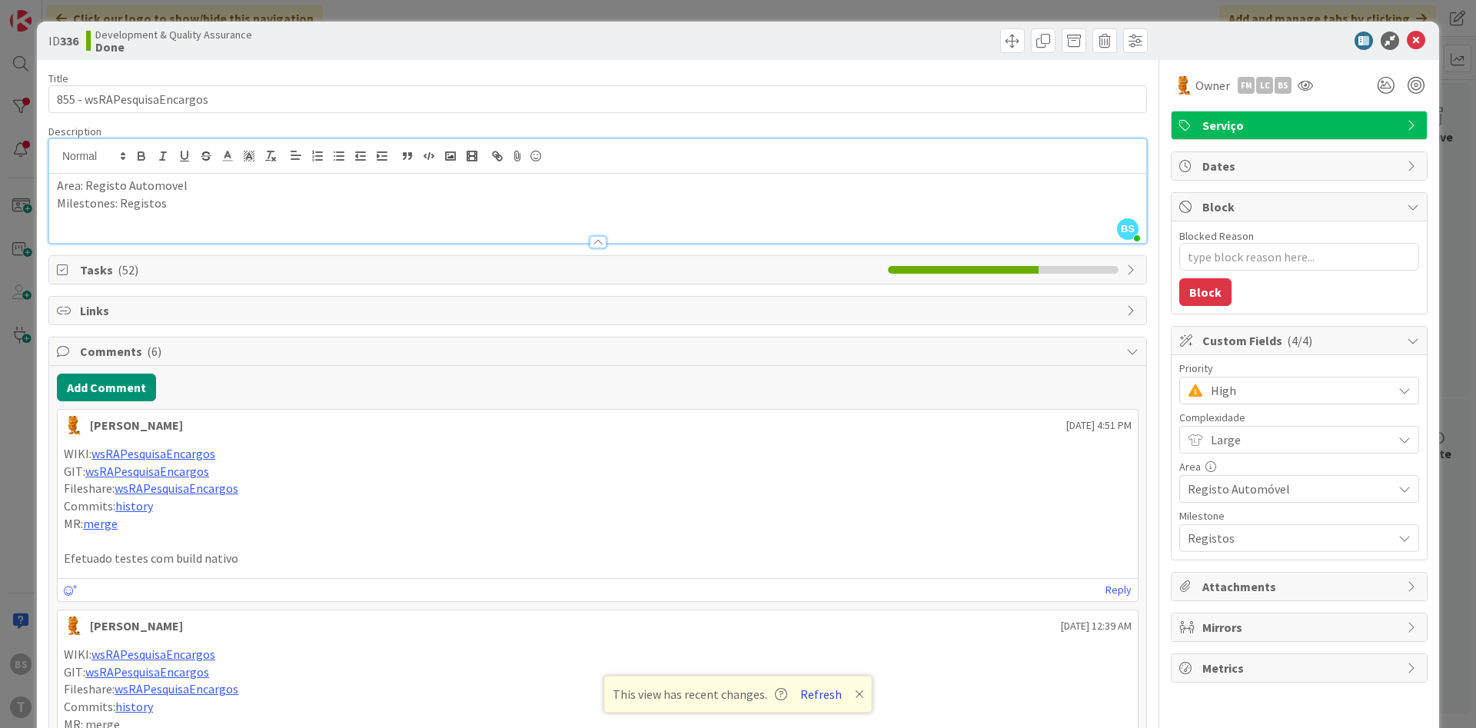
click at [806, 694] on button "Refresh" at bounding box center [821, 694] width 52 height 20
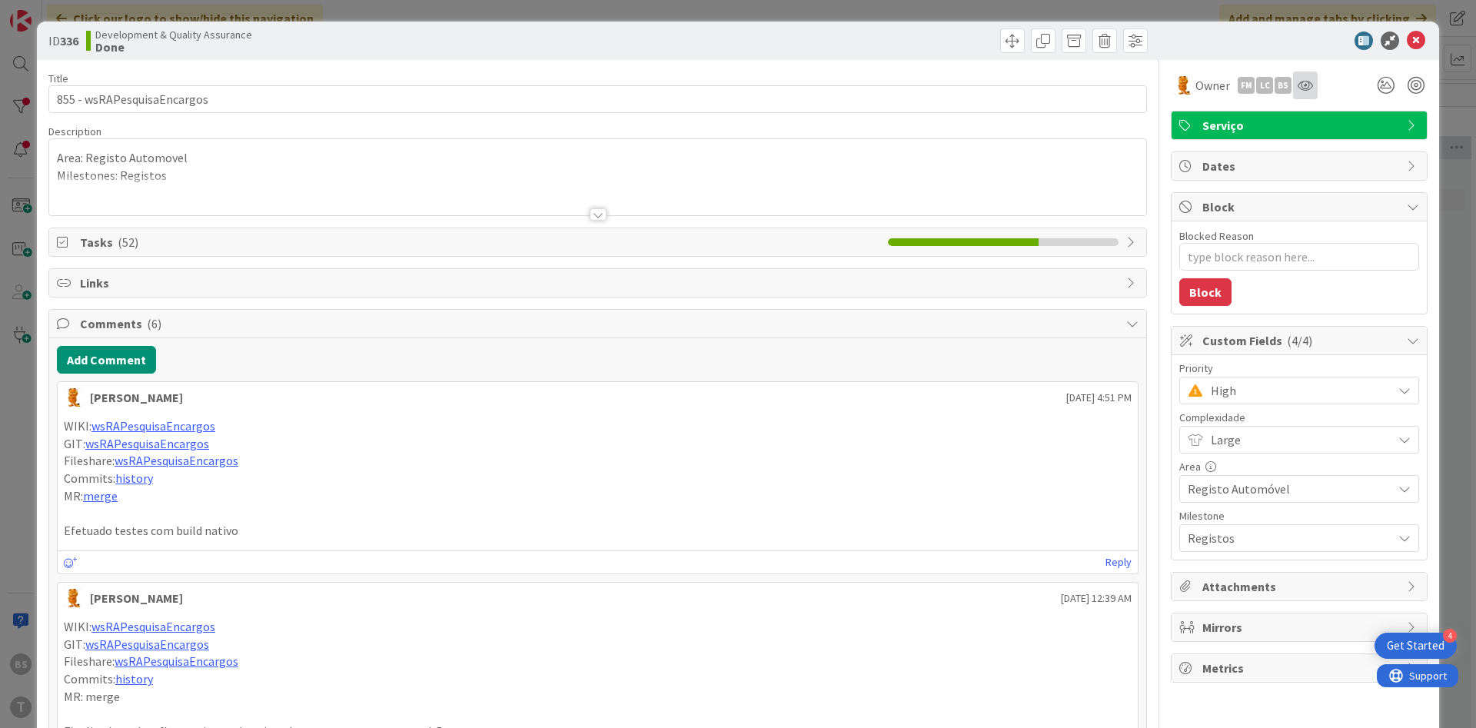
click at [1304, 78] on div at bounding box center [1305, 86] width 25 height 28
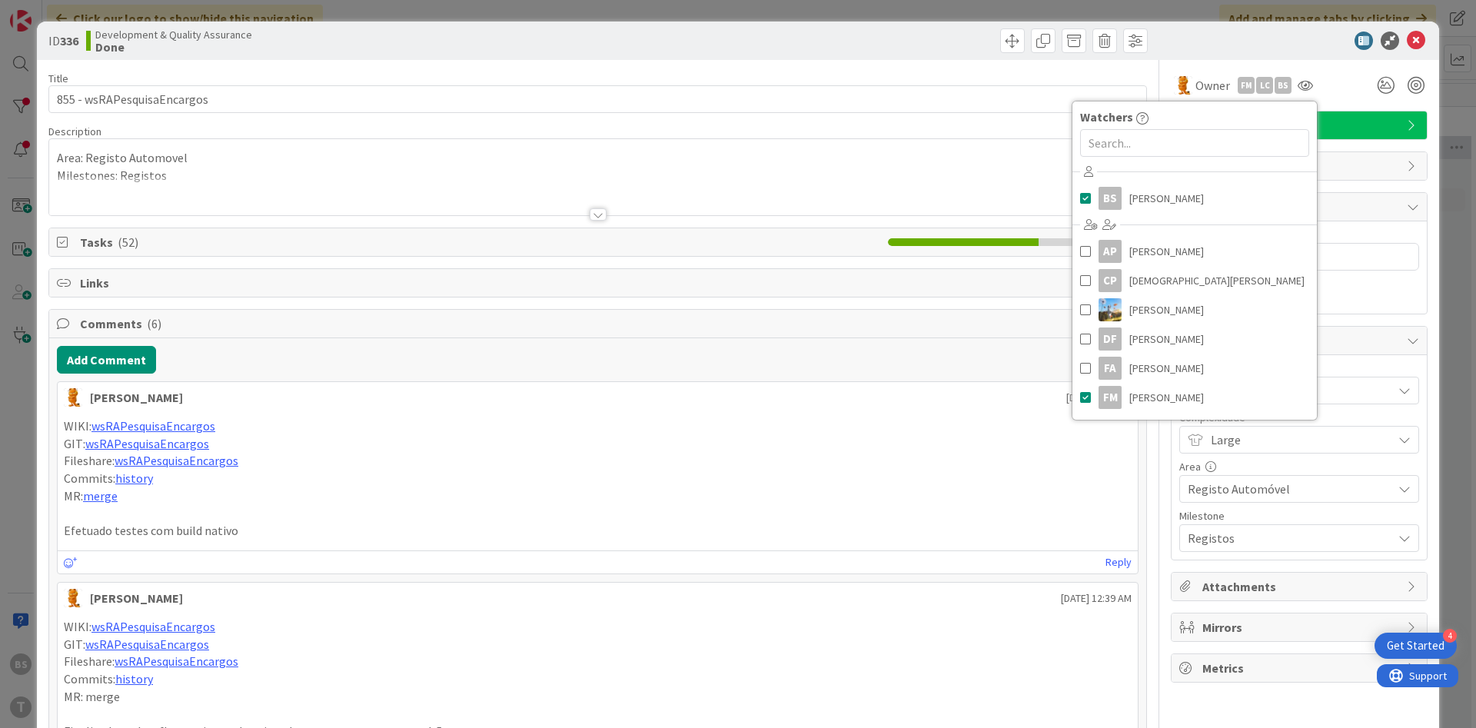
click at [455, 464] on p "Fileshare: wsRAPesquisaEncargos" at bounding box center [598, 461] width 1068 height 18
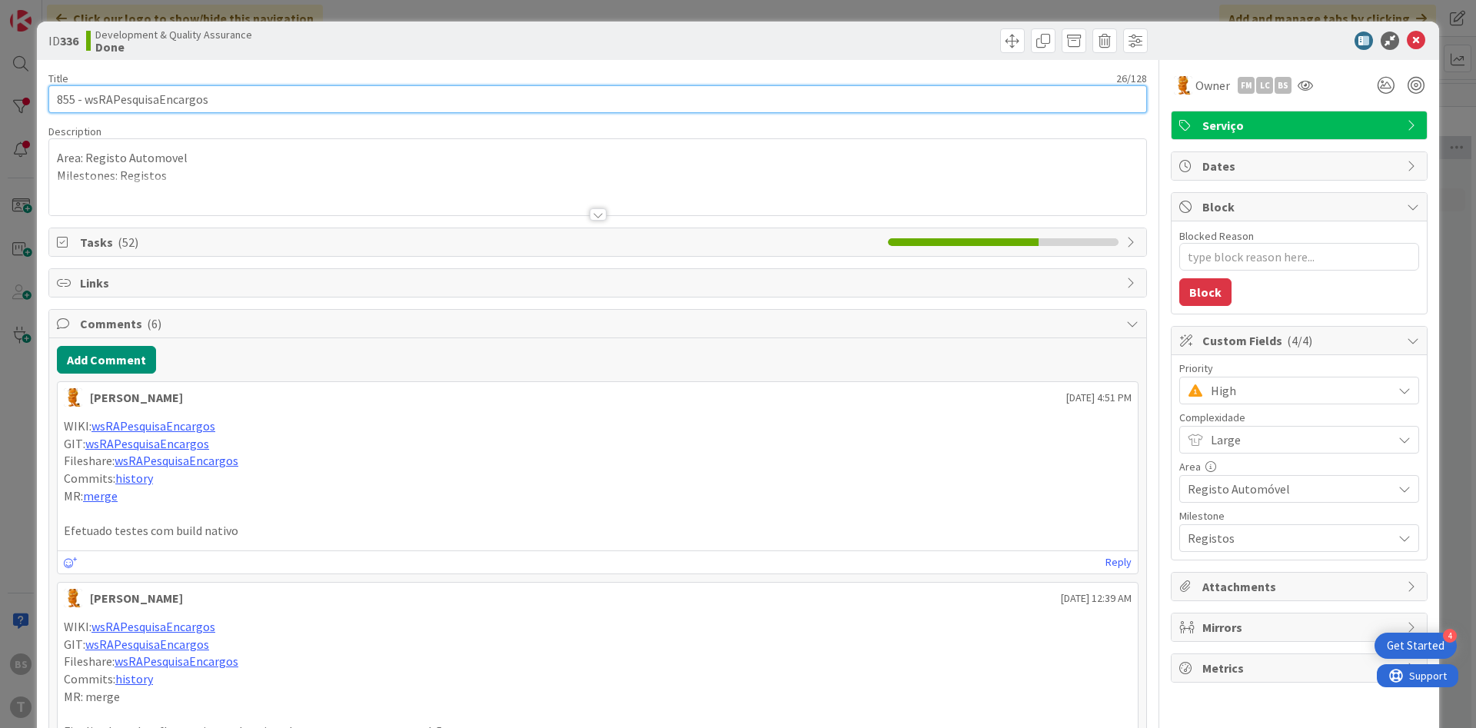
click at [155, 98] on input "855 - wsRAPesquisaEncargos" at bounding box center [597, 99] width 1099 height 28
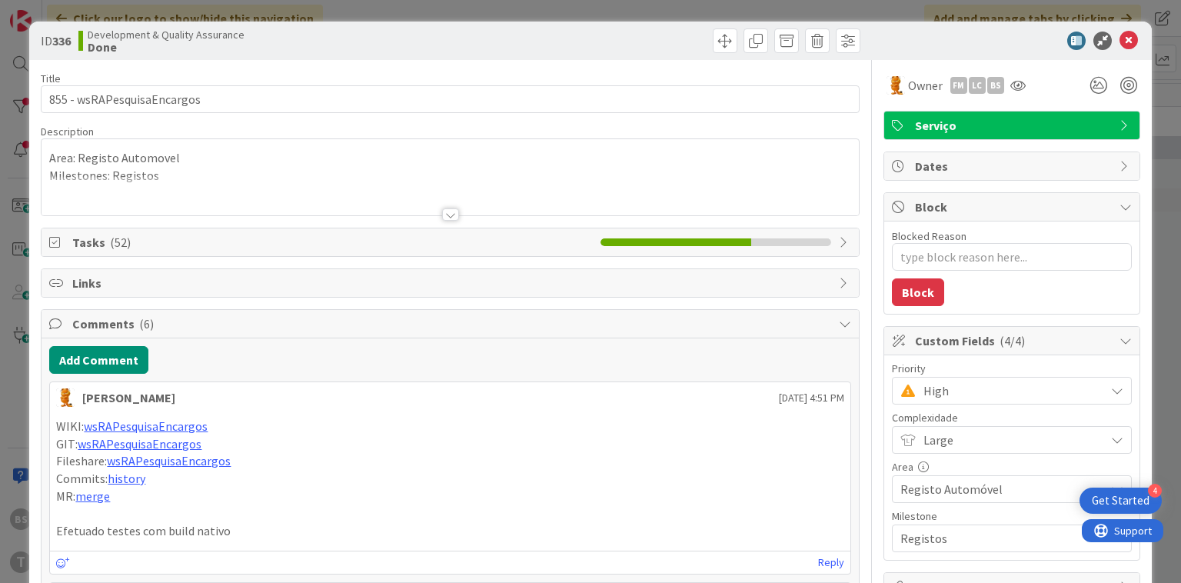
type textarea "x"
